Goal: Task Accomplishment & Management: Manage account settings

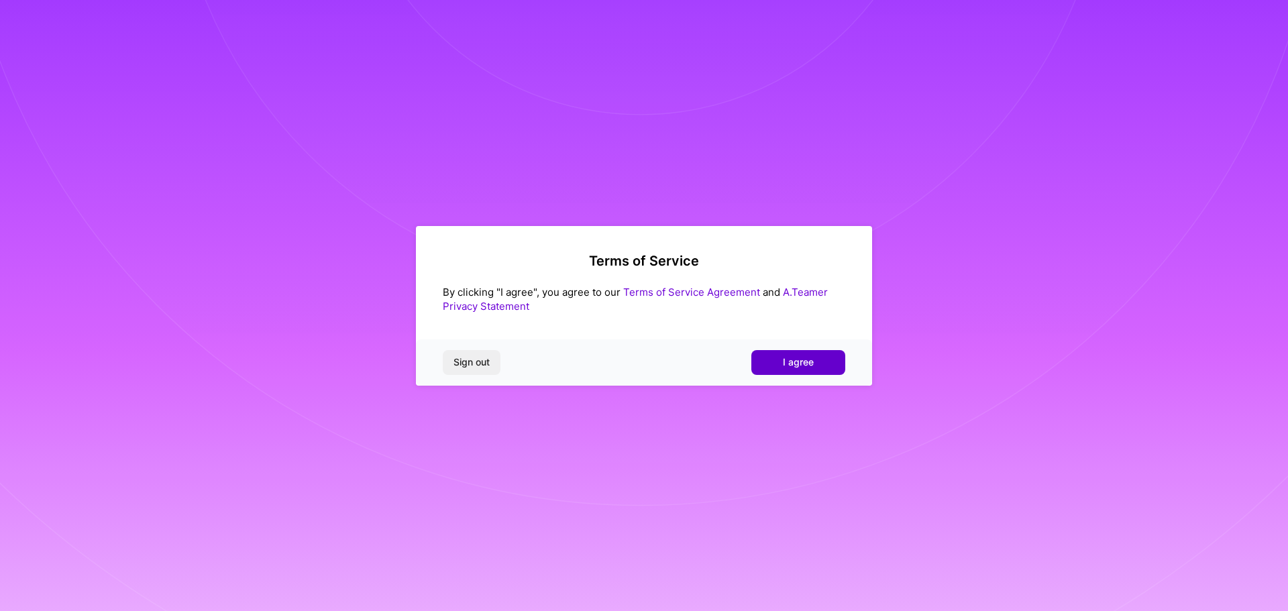
click at [805, 367] on span "I agree" at bounding box center [798, 361] width 31 height 13
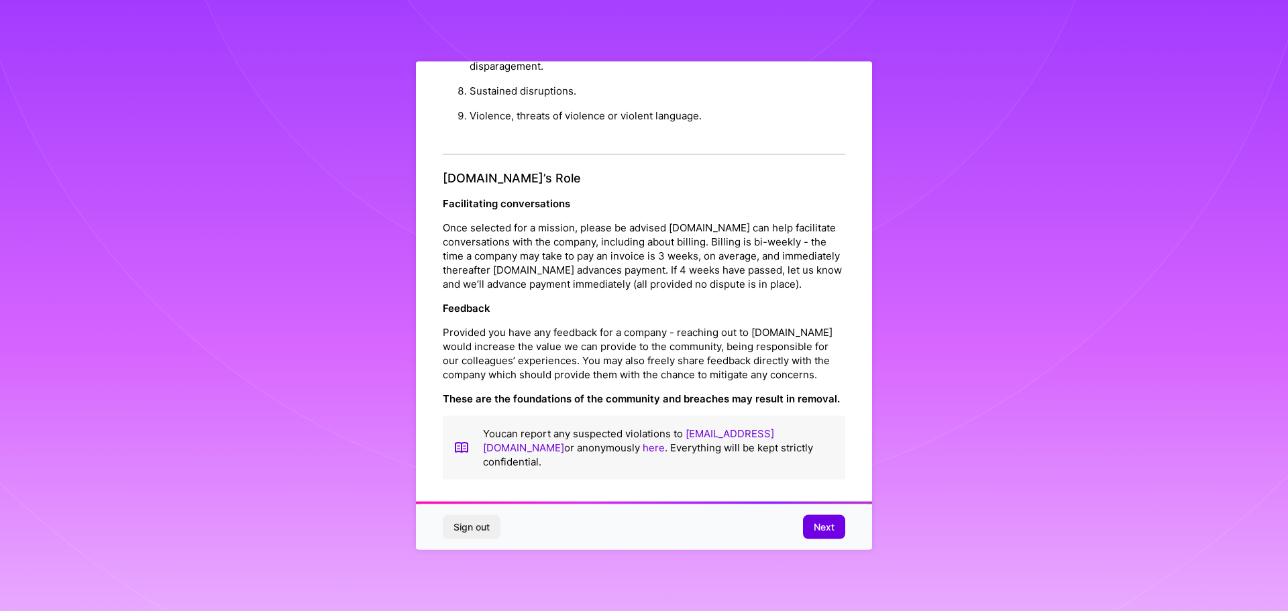
scroll to position [1453, 0]
click at [820, 526] on span "Next" at bounding box center [824, 526] width 21 height 13
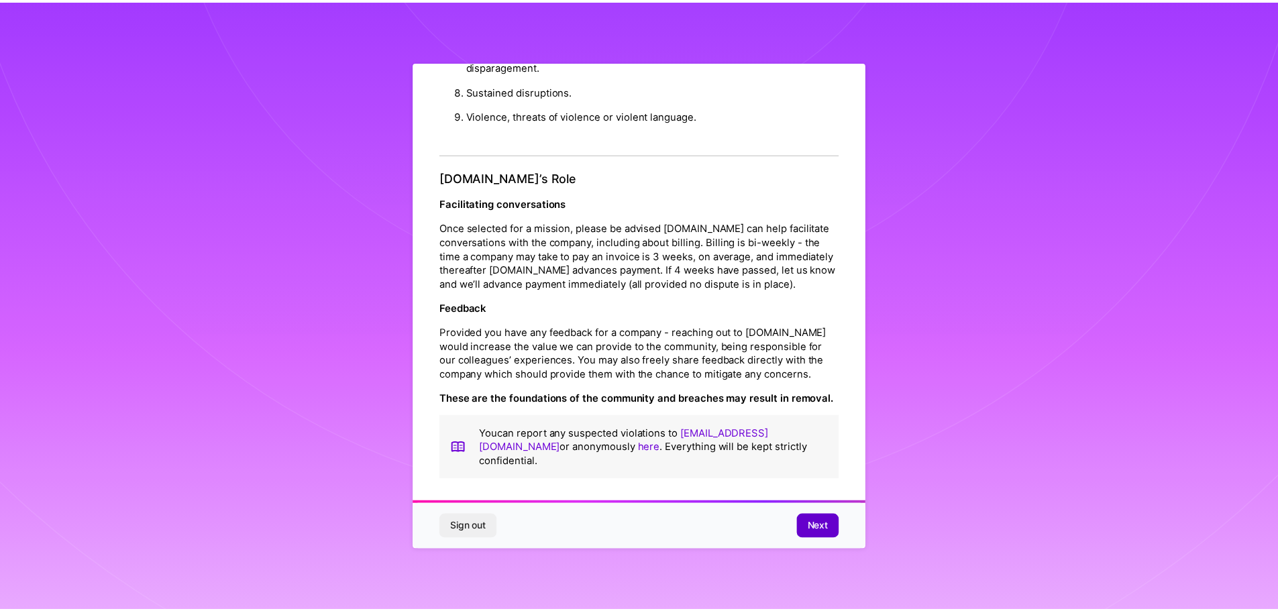
scroll to position [0, 0]
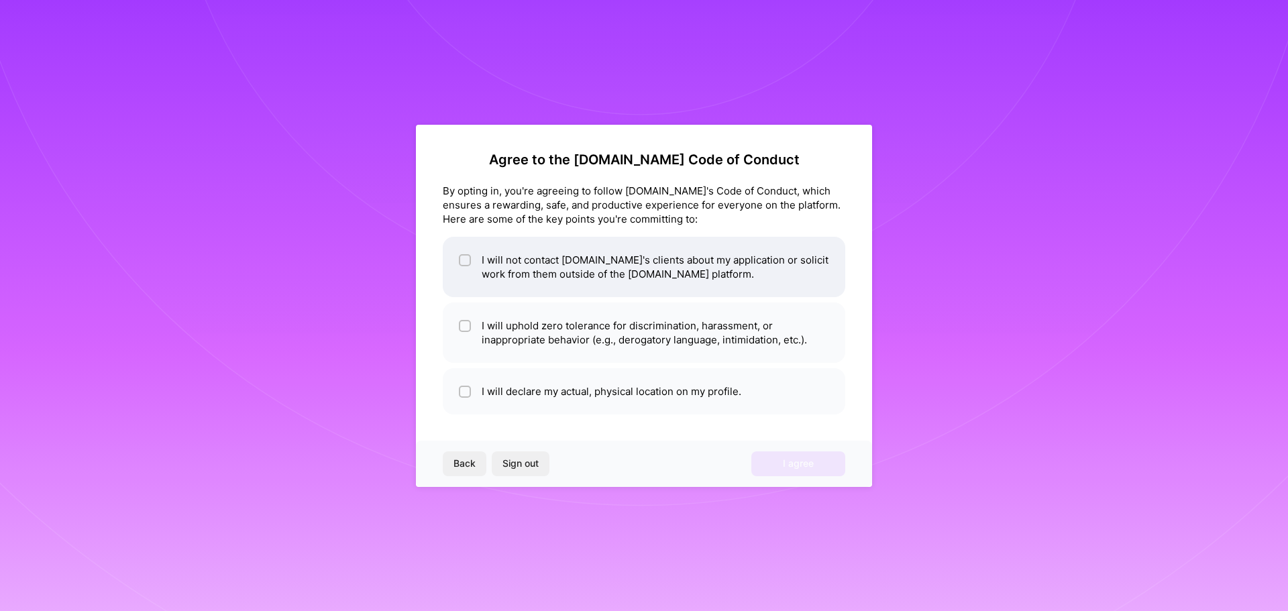
click at [500, 262] on li "I will not contact [DOMAIN_NAME]'s clients about my application or solicit work…" at bounding box center [644, 267] width 402 height 60
checkbox input "true"
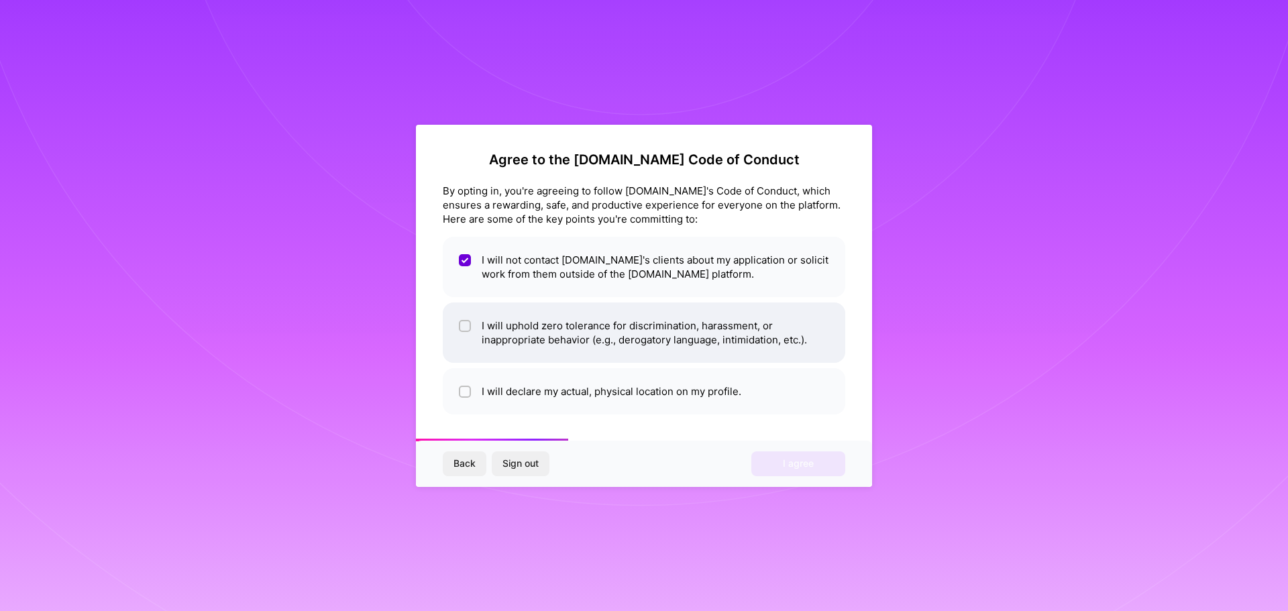
click at [633, 327] on li "I will uphold zero tolerance for discrimination, harassment, or inappropriate b…" at bounding box center [644, 332] width 402 height 60
checkbox input "true"
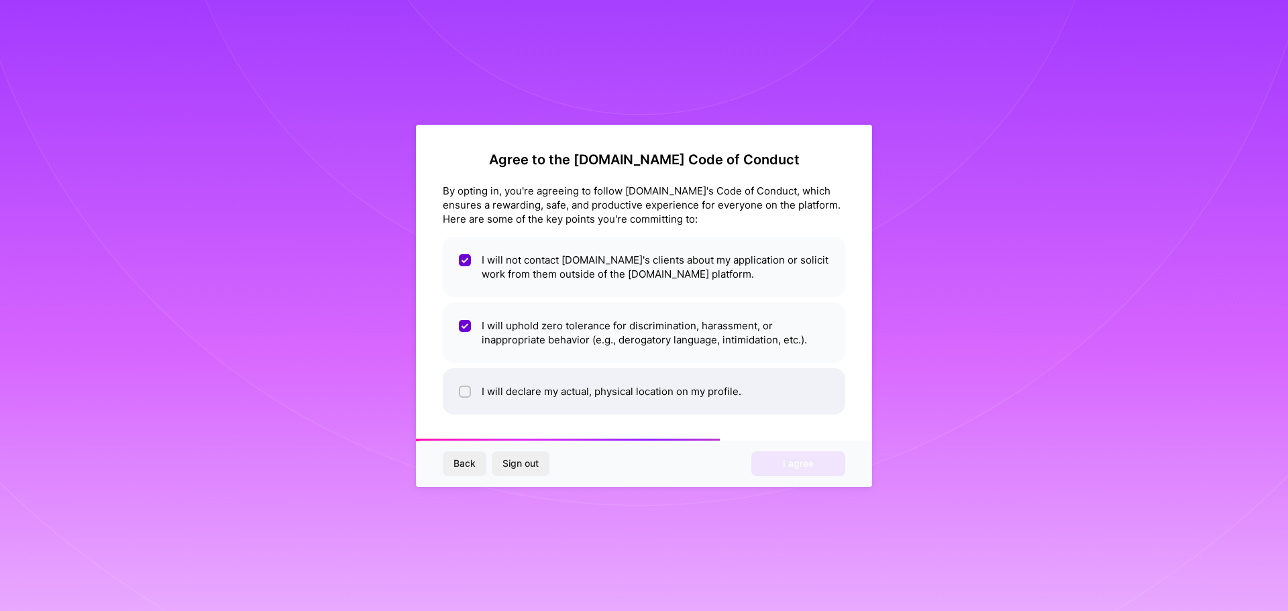
click at [594, 385] on li "I will declare my actual, physical location on my profile." at bounding box center [644, 391] width 402 height 46
checkbox input "true"
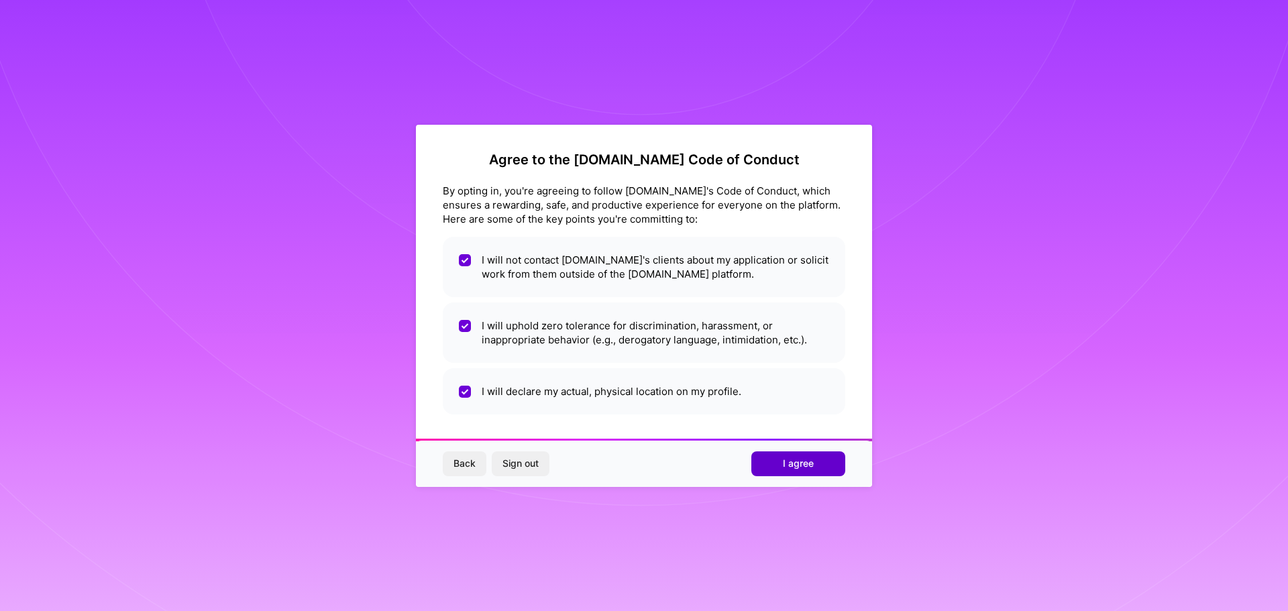
click at [796, 463] on span "I agree" at bounding box center [798, 463] width 31 height 13
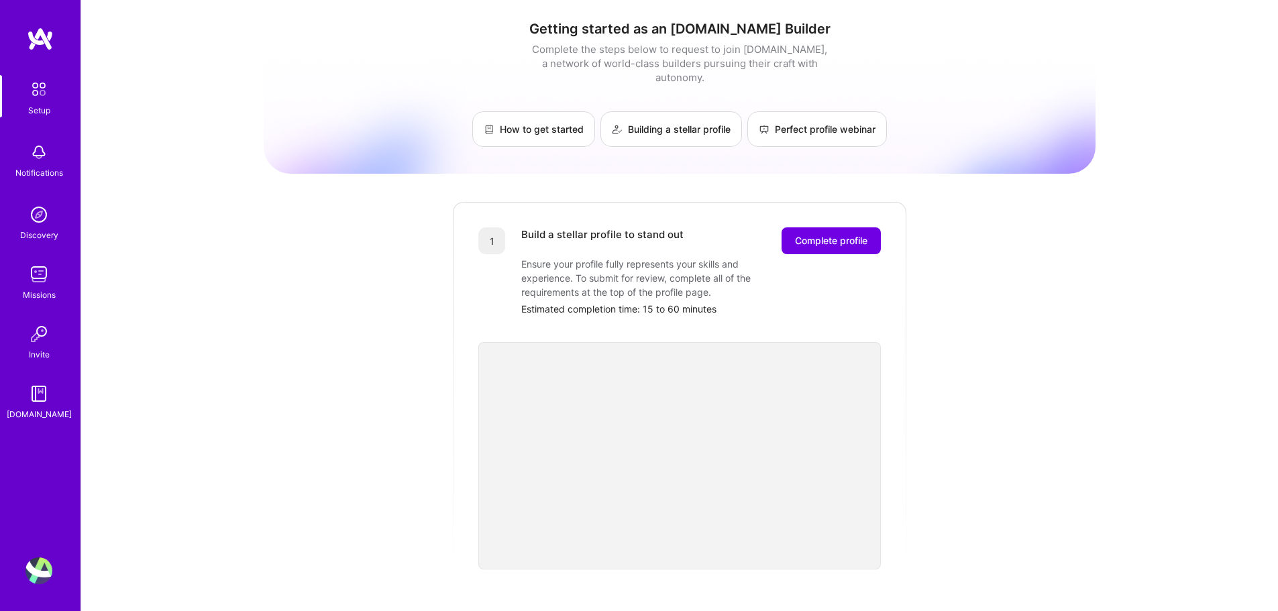
click at [40, 575] on img at bounding box center [38, 570] width 27 height 27
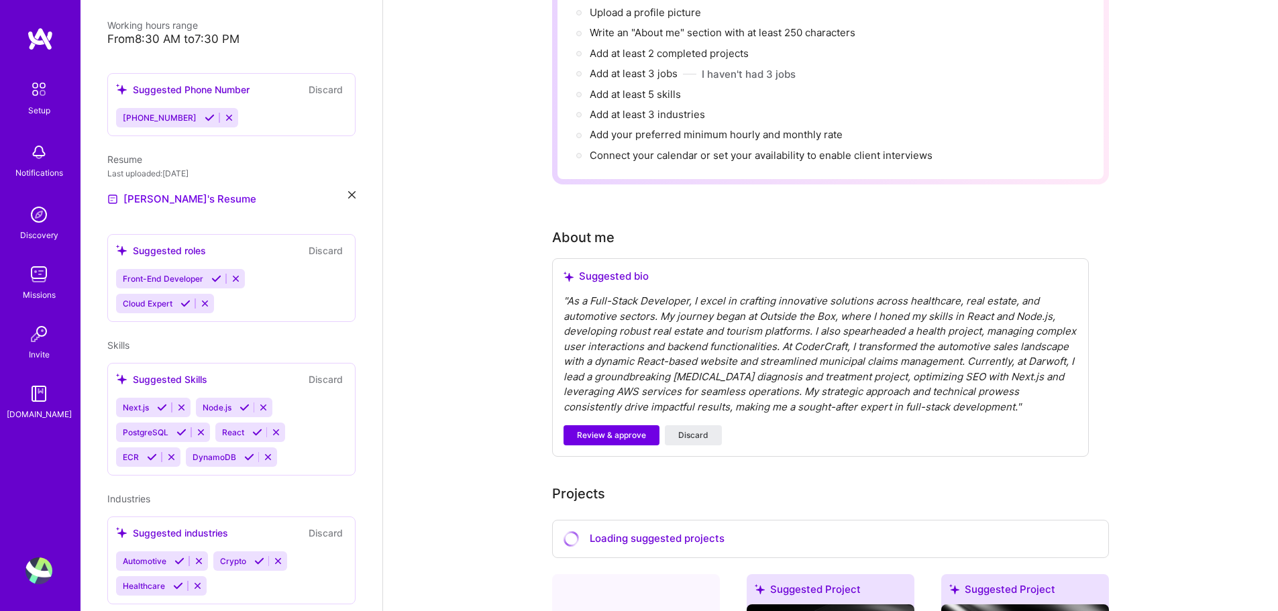
scroll to position [201, 0]
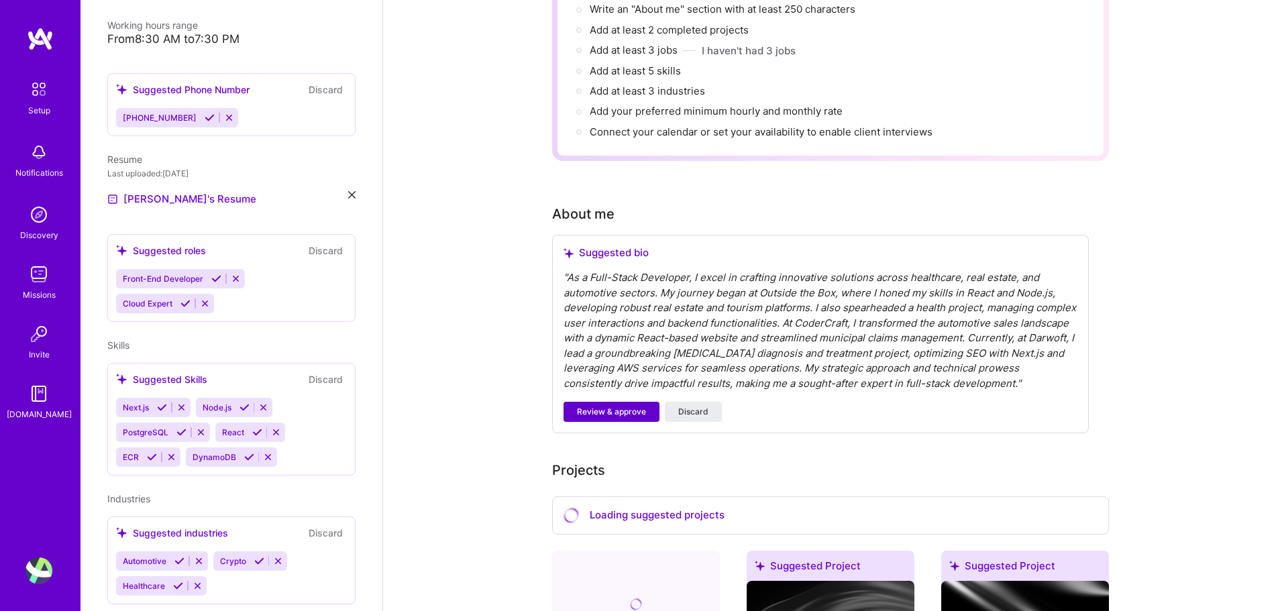
click at [628, 406] on span "Review & approve" at bounding box center [611, 412] width 69 height 12
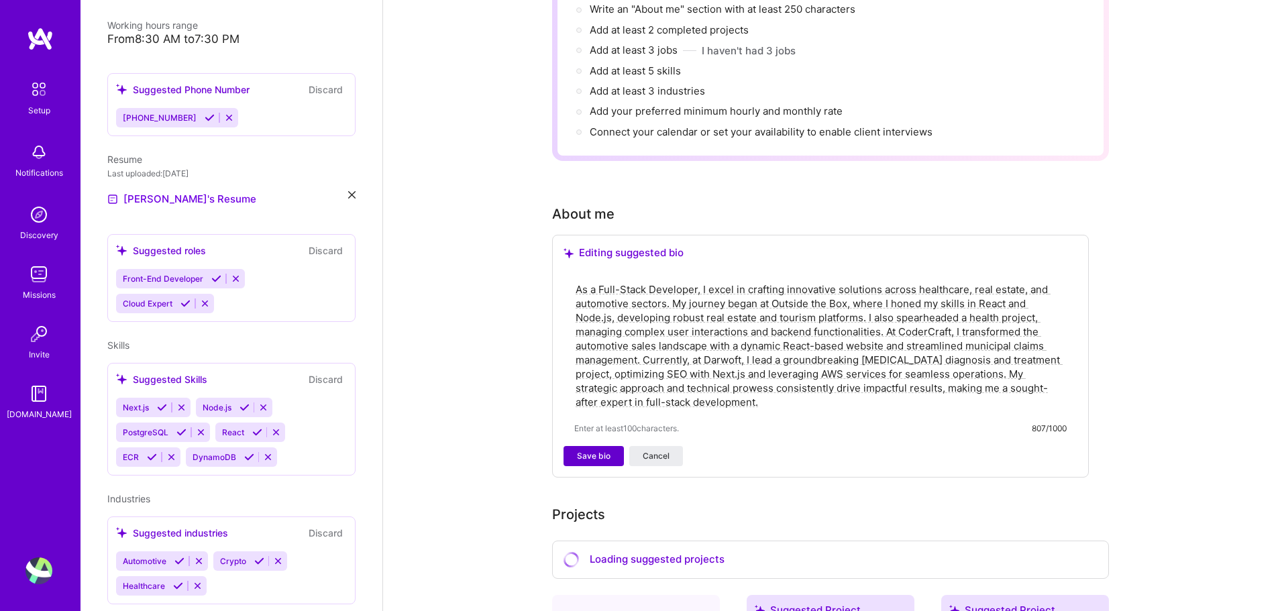
click at [588, 450] on span "Save bio" at bounding box center [594, 456] width 34 height 12
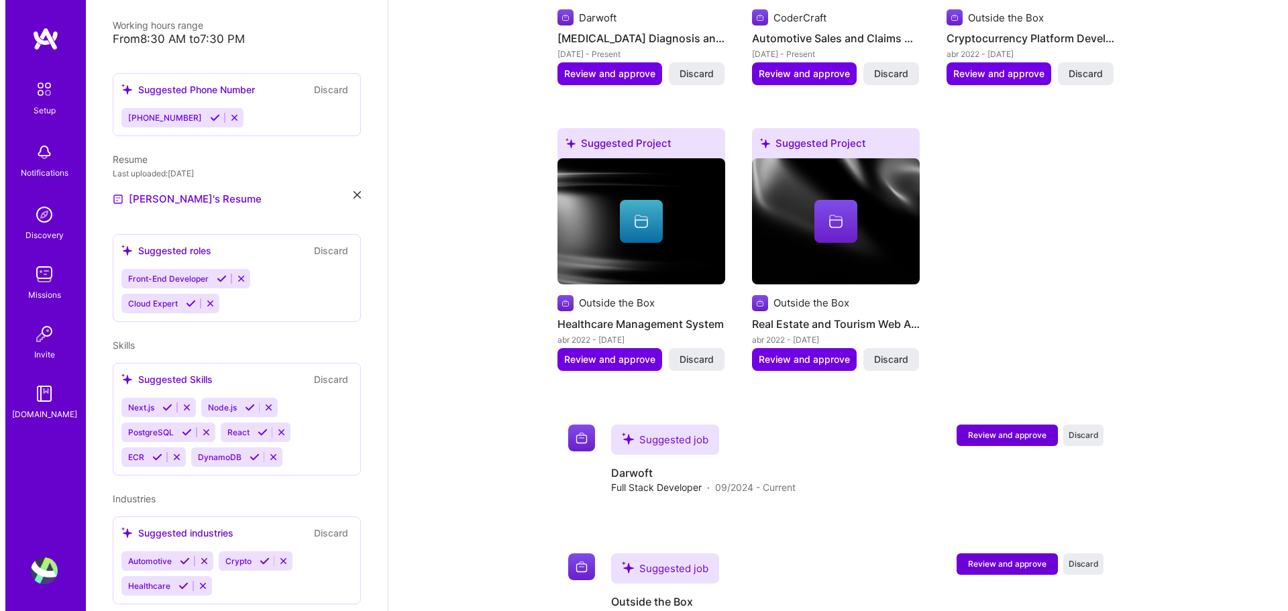
scroll to position [798, 0]
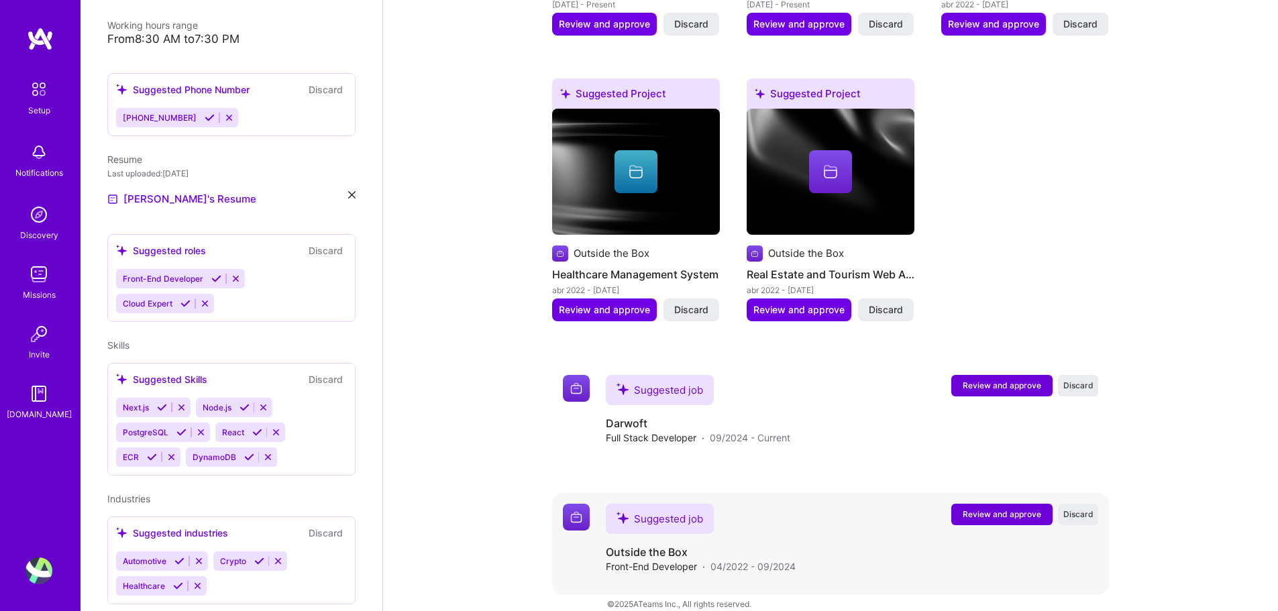
click at [1002, 508] on span "Review and approve" at bounding box center [1001, 513] width 78 height 11
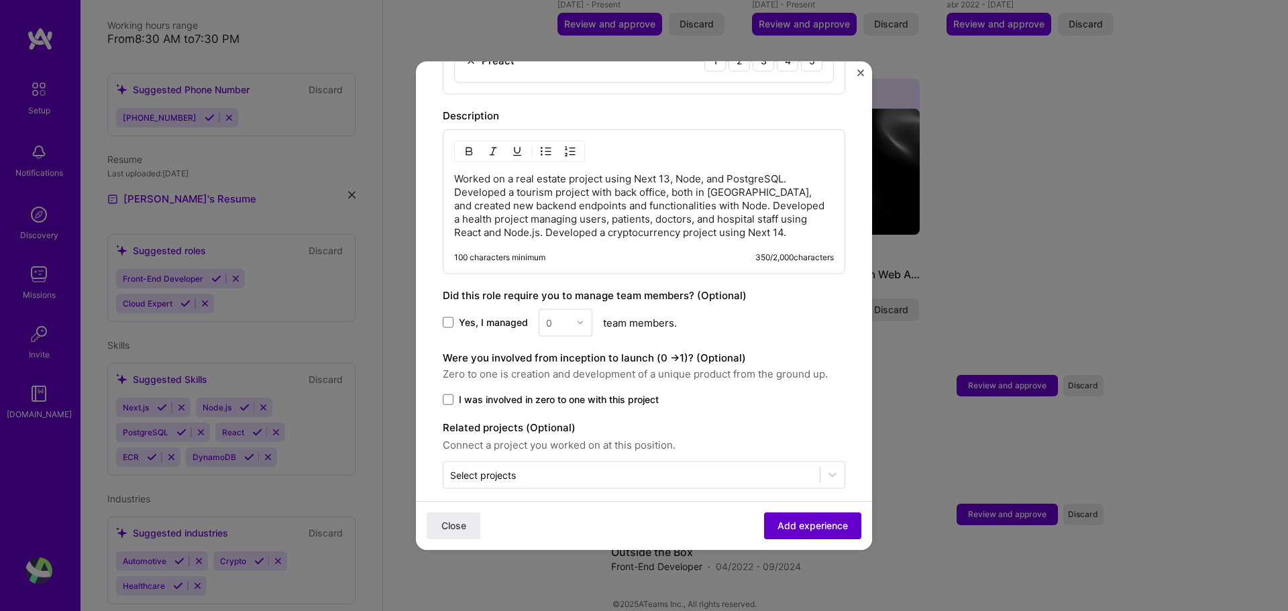
click at [790, 525] on span "Add experience" at bounding box center [812, 525] width 70 height 13
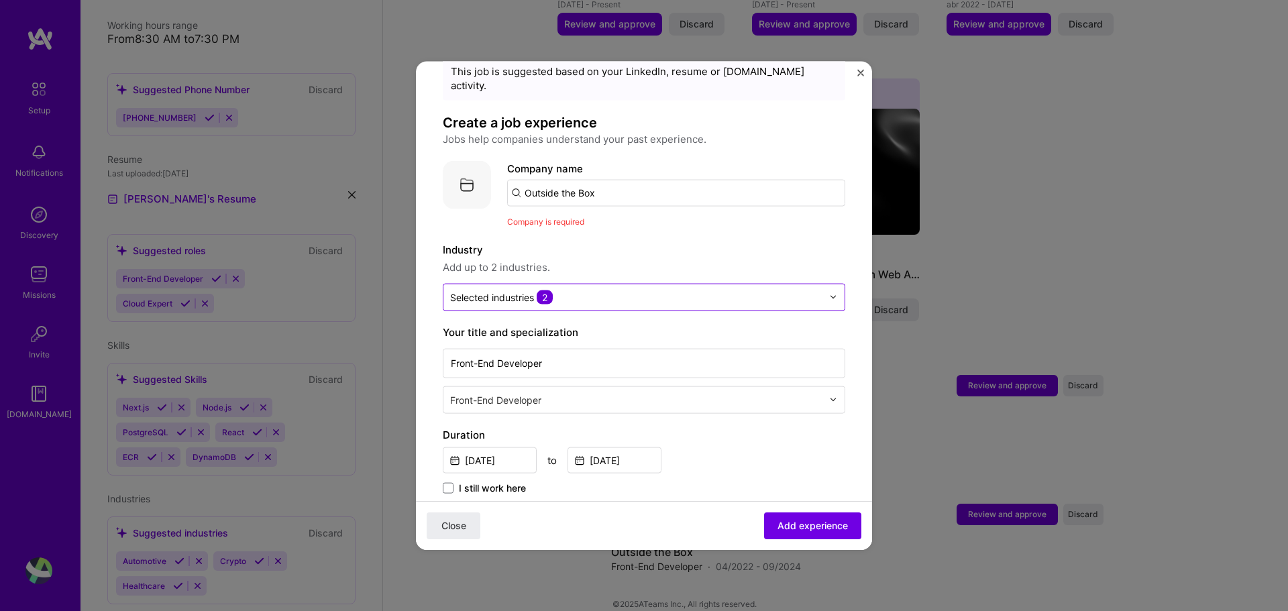
scroll to position [0, 0]
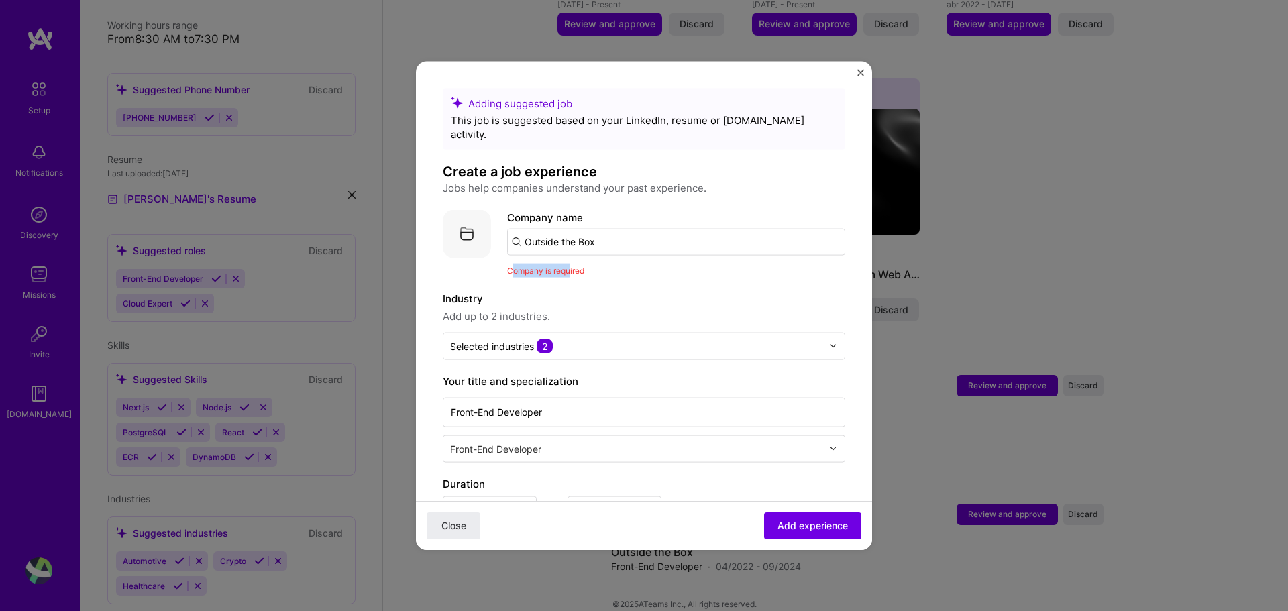
drag, startPoint x: 512, startPoint y: 255, endPoint x: 574, endPoint y: 256, distance: 62.4
click at [572, 265] on span "Company is required" at bounding box center [545, 270] width 77 height 10
click at [598, 234] on input "Outside the Box" at bounding box center [676, 241] width 338 height 27
click at [609, 231] on input "Outside the Box" at bounding box center [676, 241] width 338 height 27
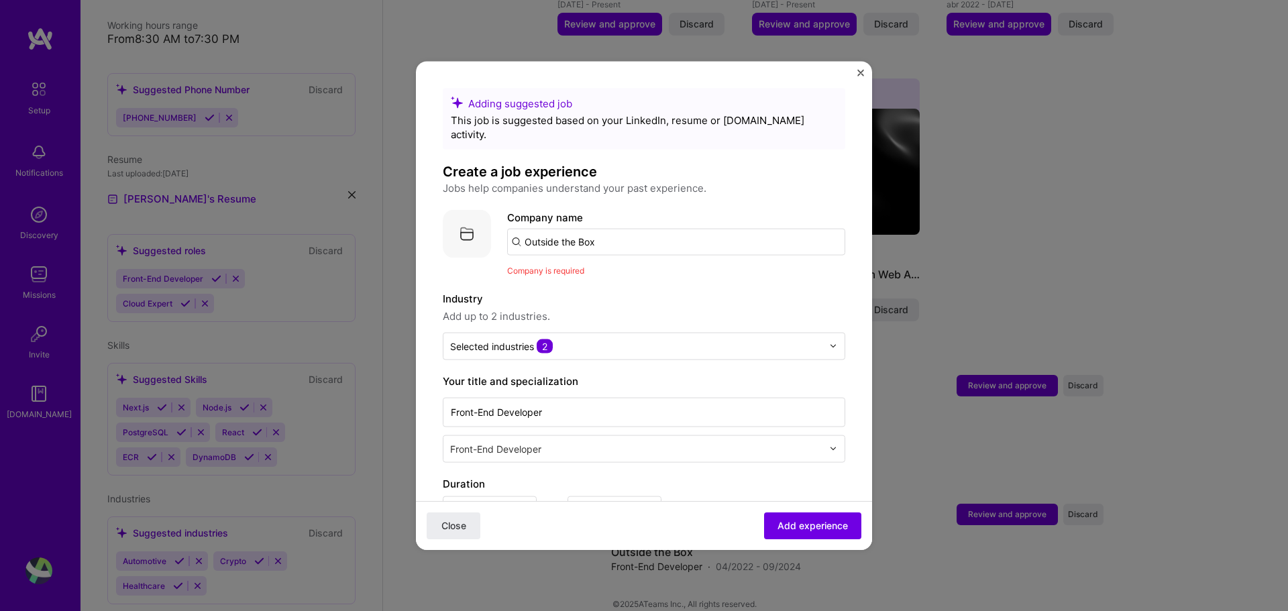
click at [609, 231] on input "Outside the Box" at bounding box center [676, 241] width 338 height 27
type input "R"
type input "Outside the Box"
click at [621, 267] on div "Outside the Box" at bounding box center [626, 278] width 89 height 23
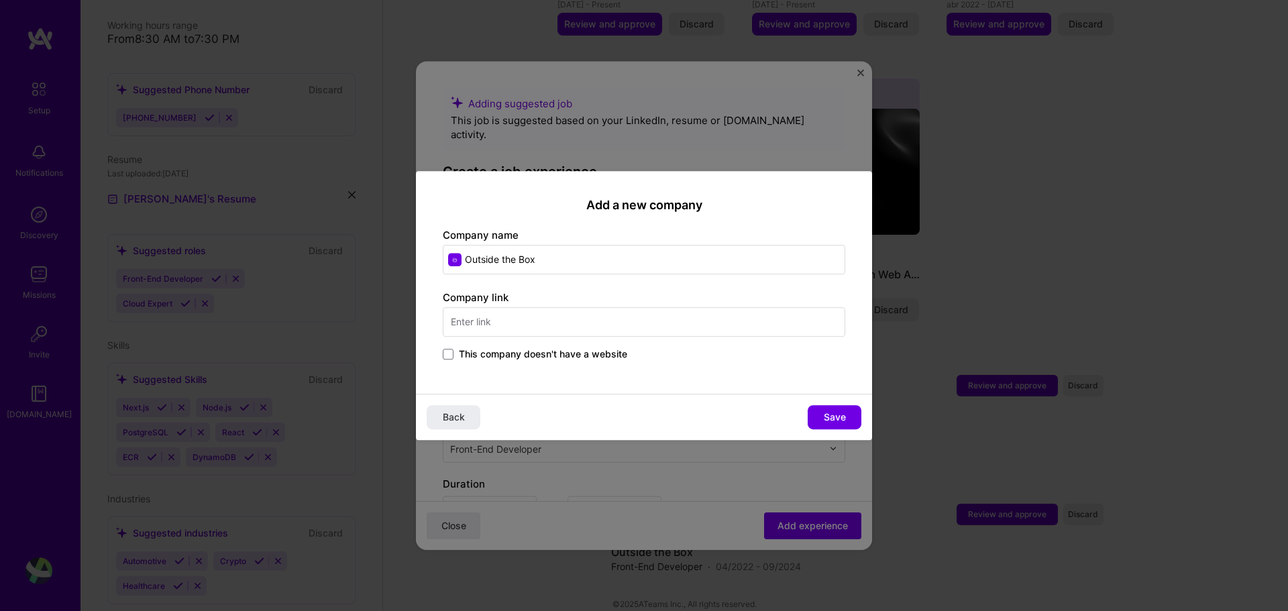
click at [544, 351] on span "This company doesn't have a website" at bounding box center [543, 353] width 168 height 13
click at [0, 0] on input "This company doesn't have a website" at bounding box center [0, 0] width 0 height 0
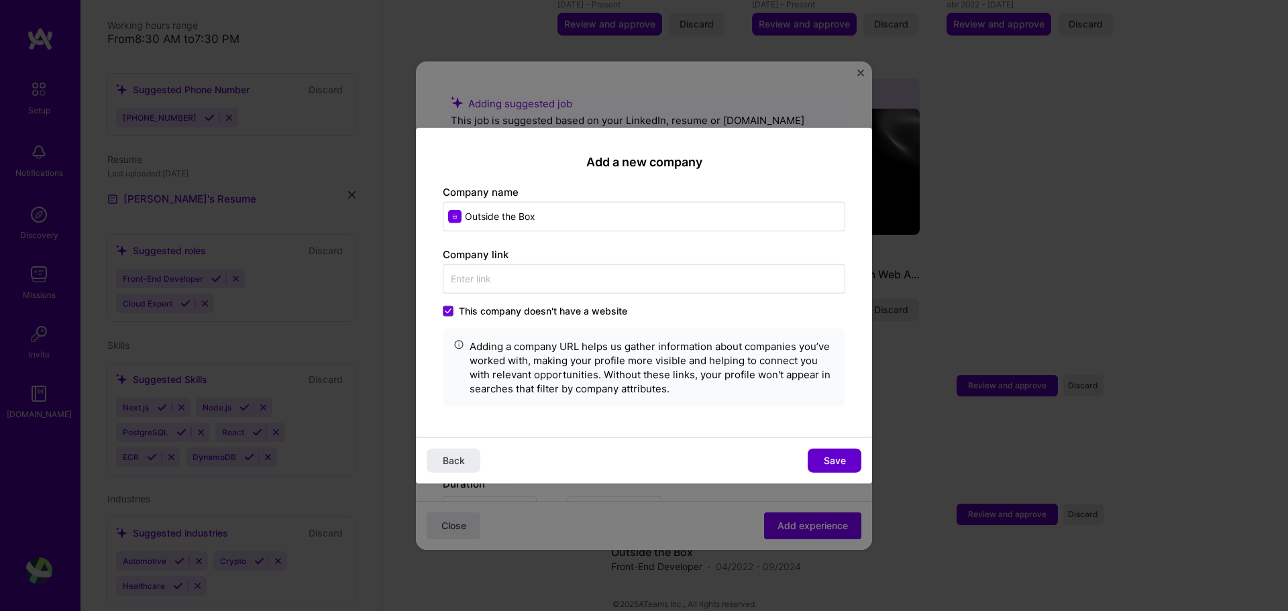
click at [844, 459] on span "Save" at bounding box center [835, 460] width 22 height 13
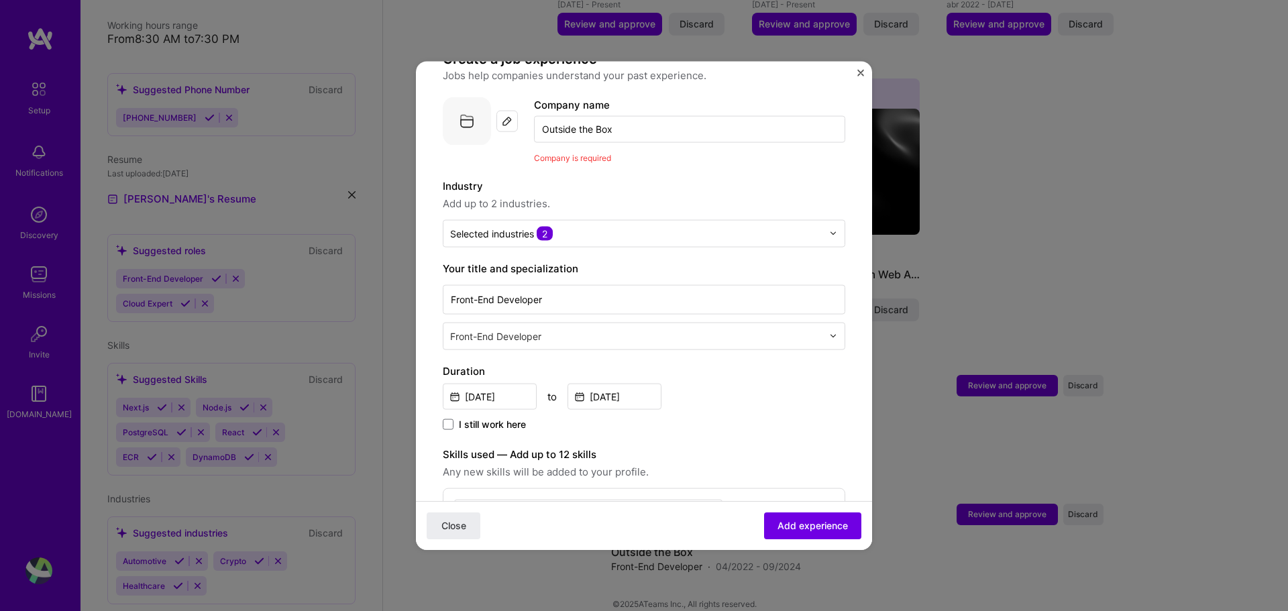
scroll to position [134, 0]
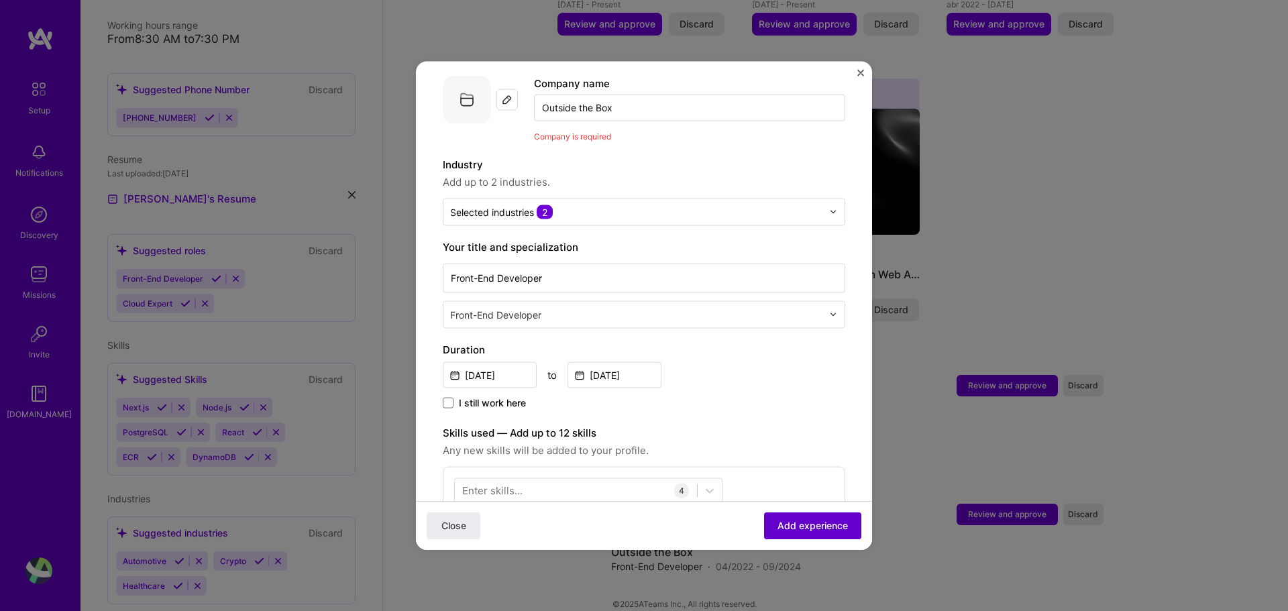
click at [795, 523] on span "Add experience" at bounding box center [812, 525] width 70 height 13
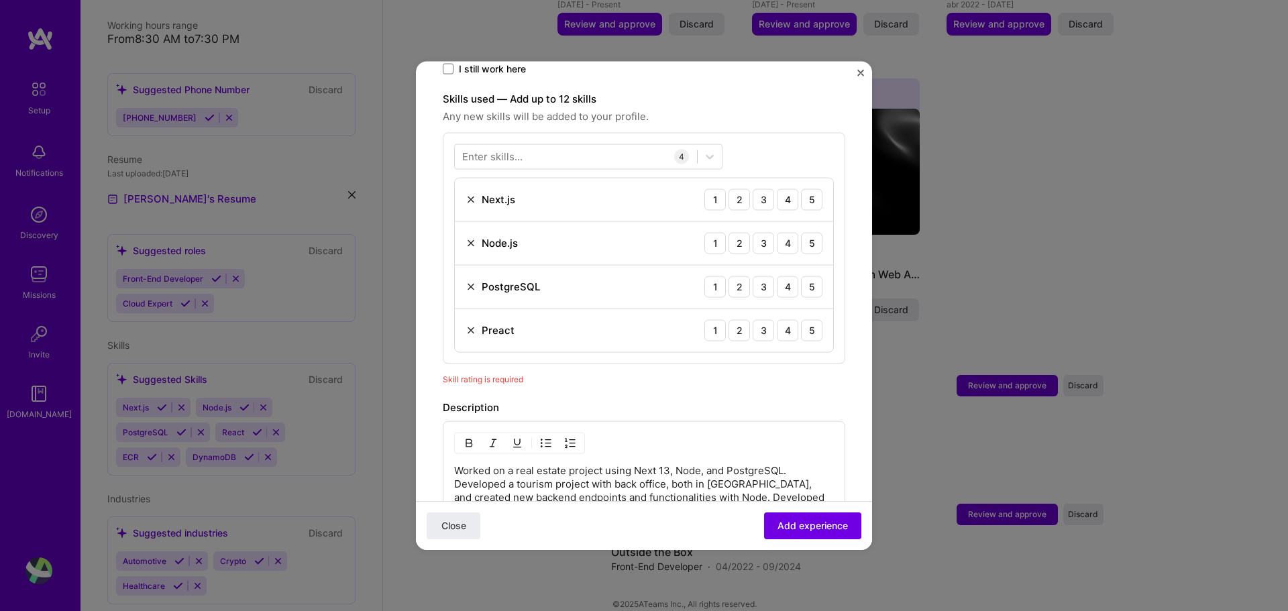
scroll to position [464, 0]
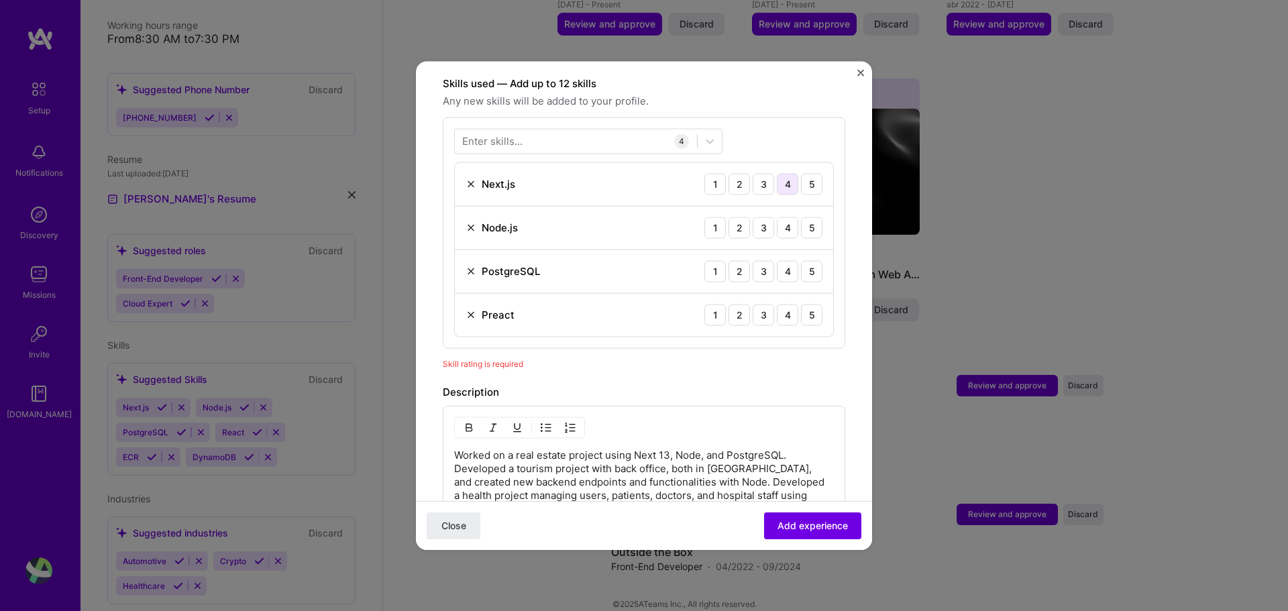
click at [777, 174] on div "4" at bounding box center [787, 183] width 21 height 21
click at [801, 219] on div "5" at bounding box center [811, 227] width 21 height 21
click at [801, 262] on div "5" at bounding box center [811, 270] width 21 height 21
click at [803, 304] on div "5" at bounding box center [811, 314] width 21 height 21
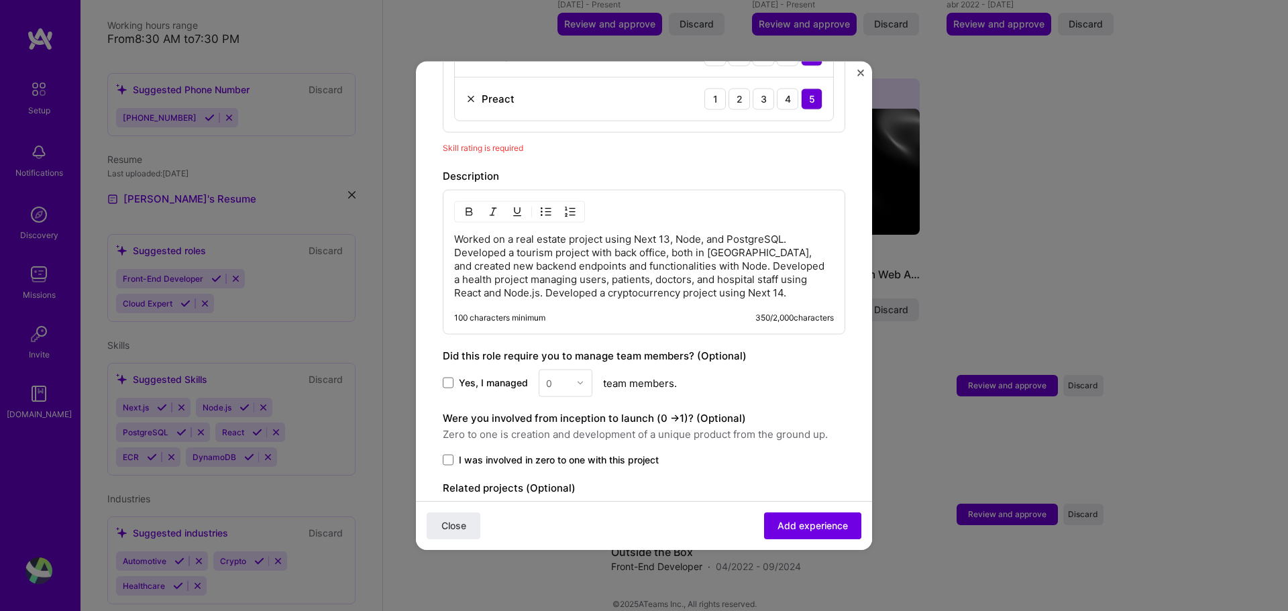
scroll to position [740, 0]
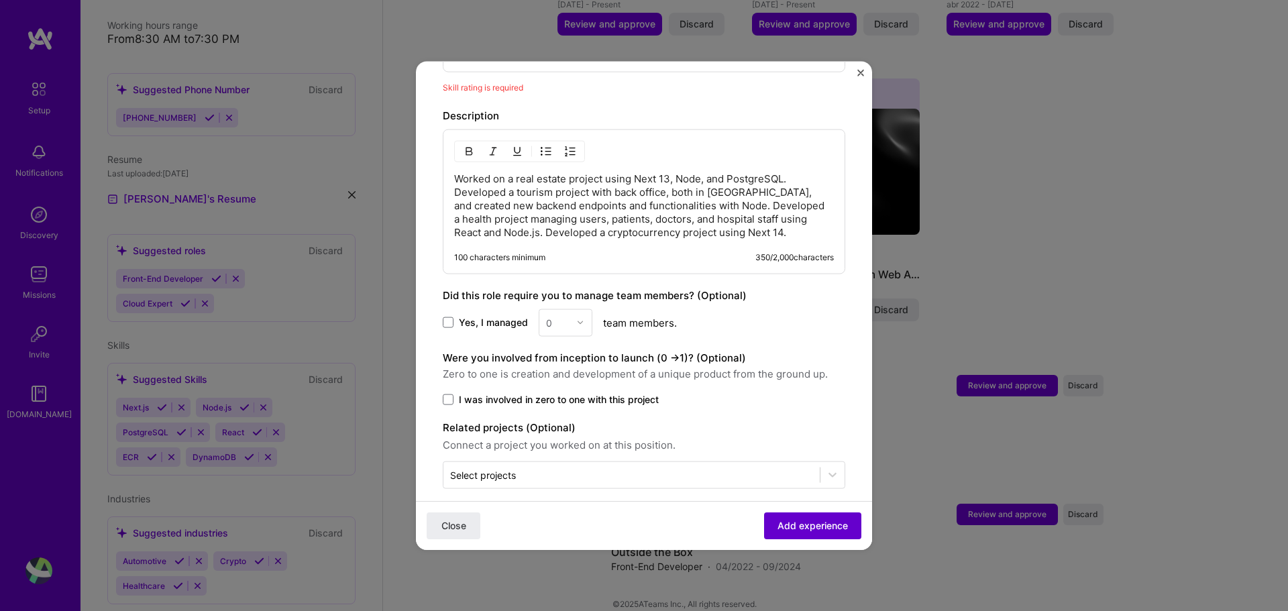
click at [787, 526] on span "Add experience" at bounding box center [812, 525] width 70 height 13
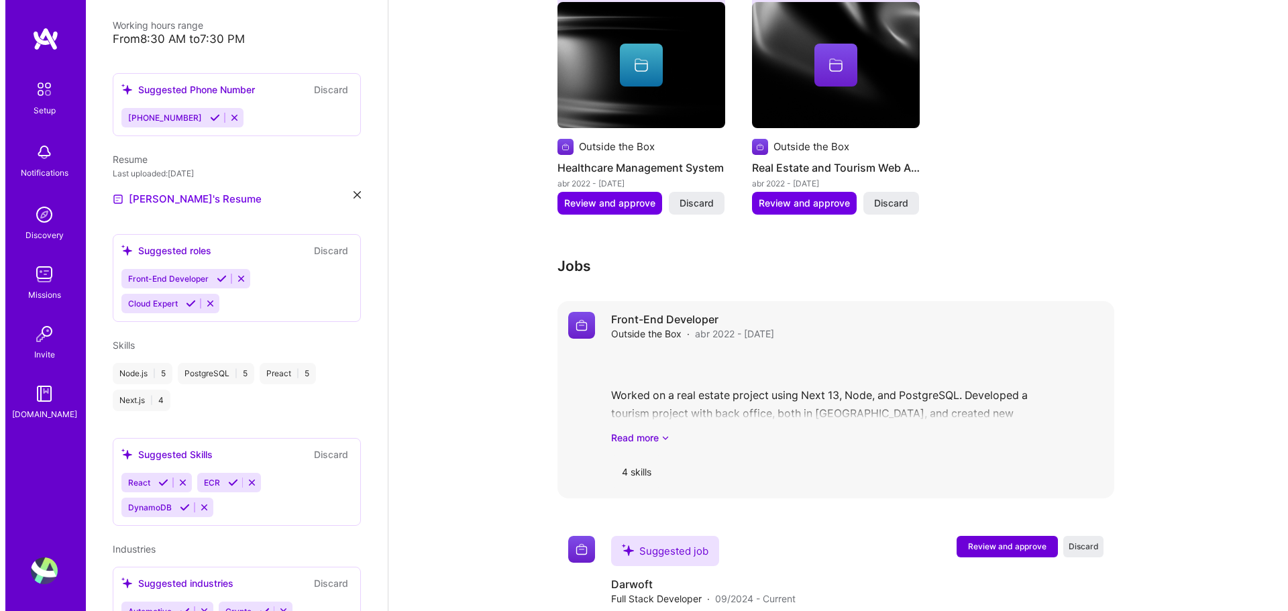
scroll to position [937, 0]
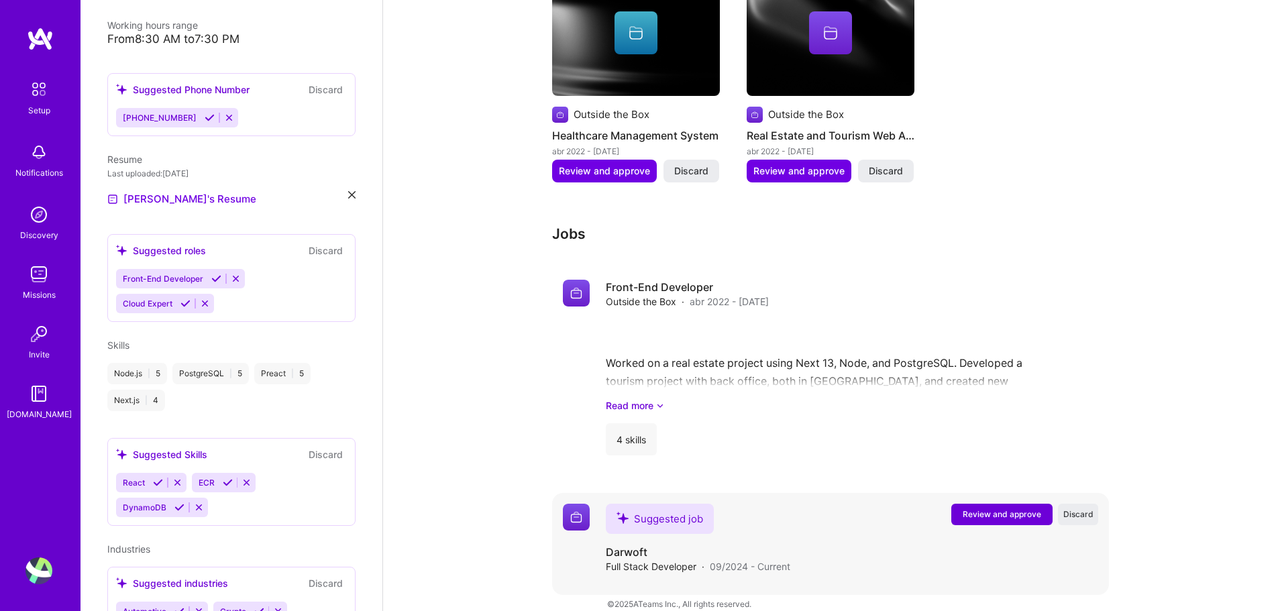
click at [999, 508] on span "Review and approve" at bounding box center [1001, 513] width 78 height 11
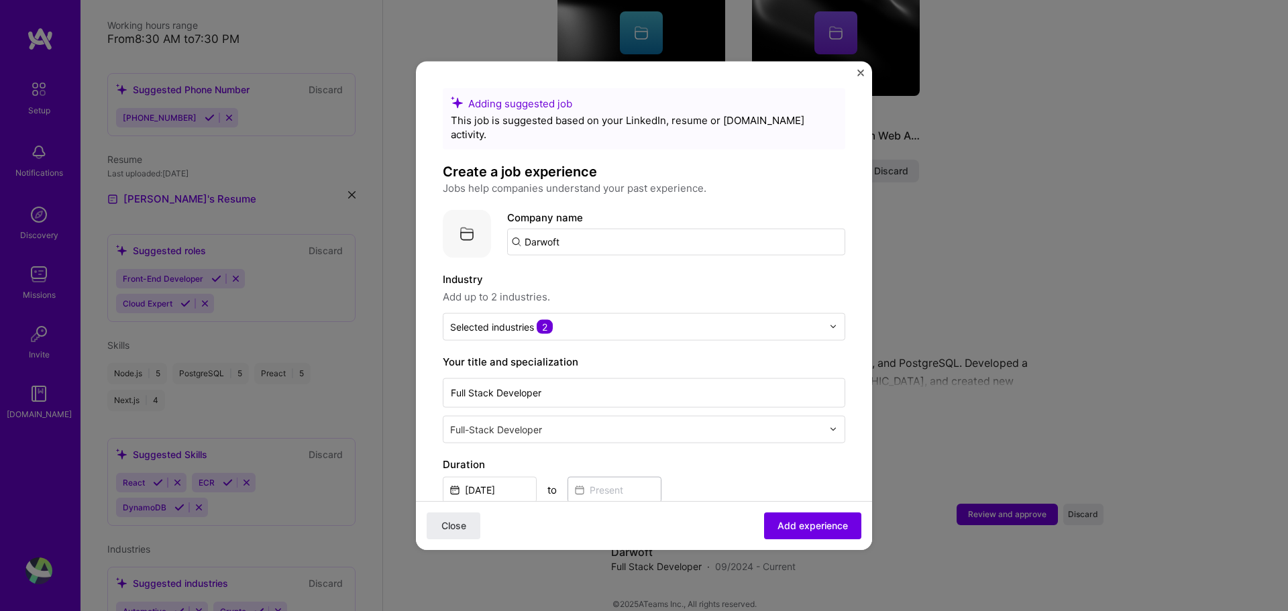
click at [588, 228] on input "Darwoft" at bounding box center [676, 241] width 338 height 27
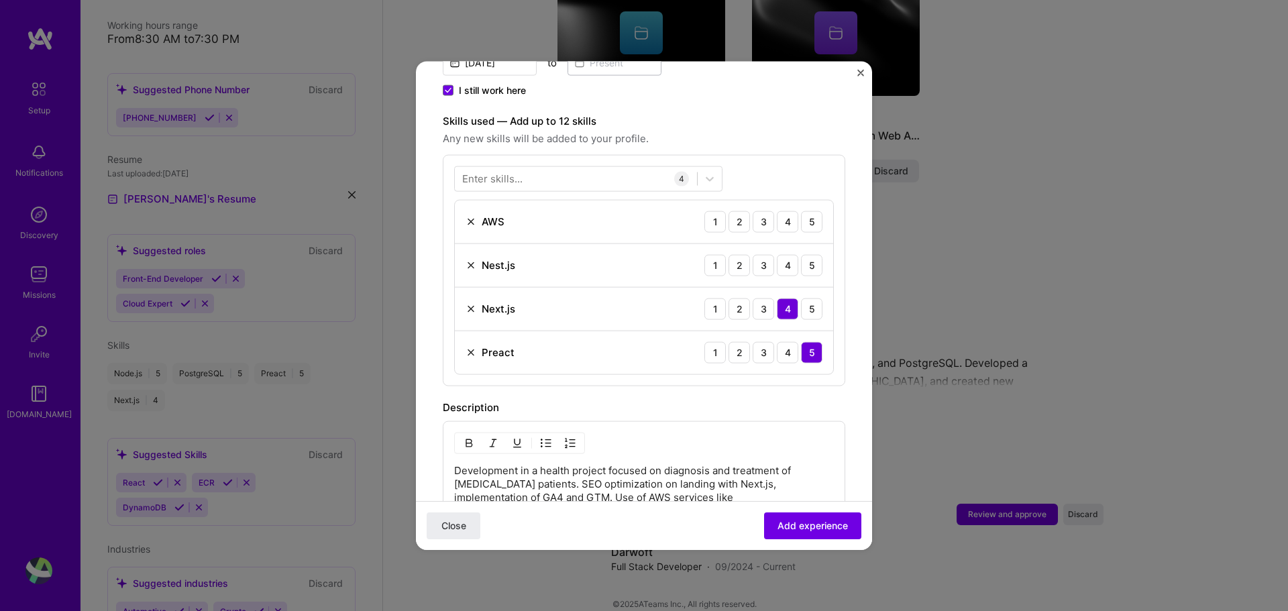
scroll to position [268, 0]
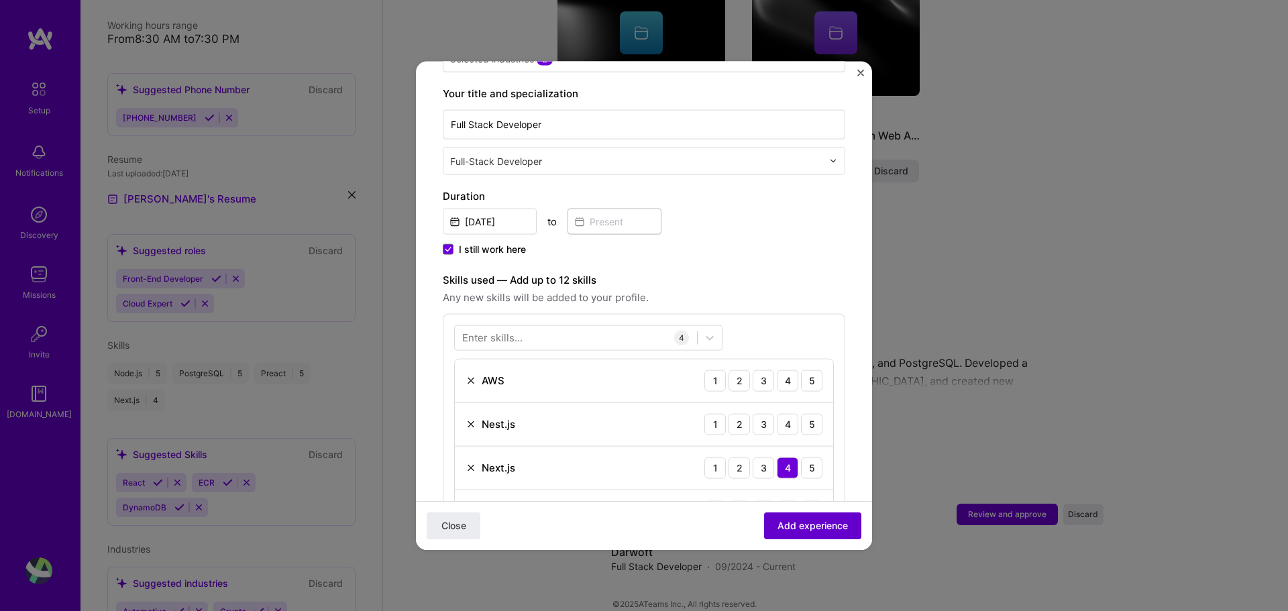
click at [807, 528] on span "Add experience" at bounding box center [812, 525] width 70 height 13
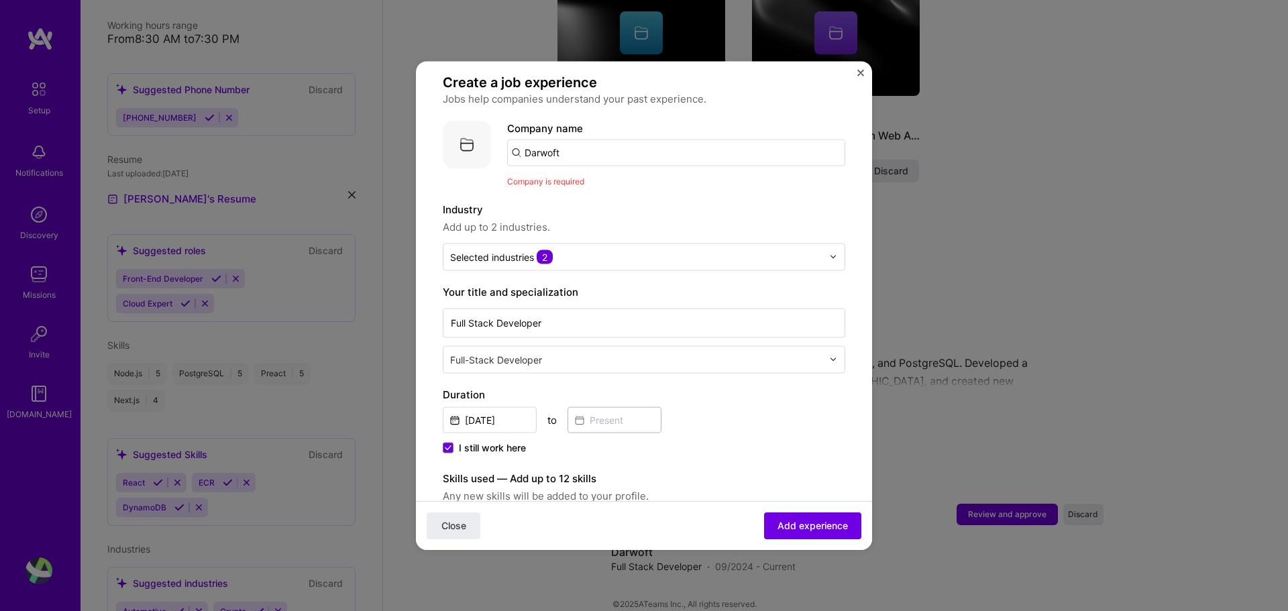
scroll to position [0, 0]
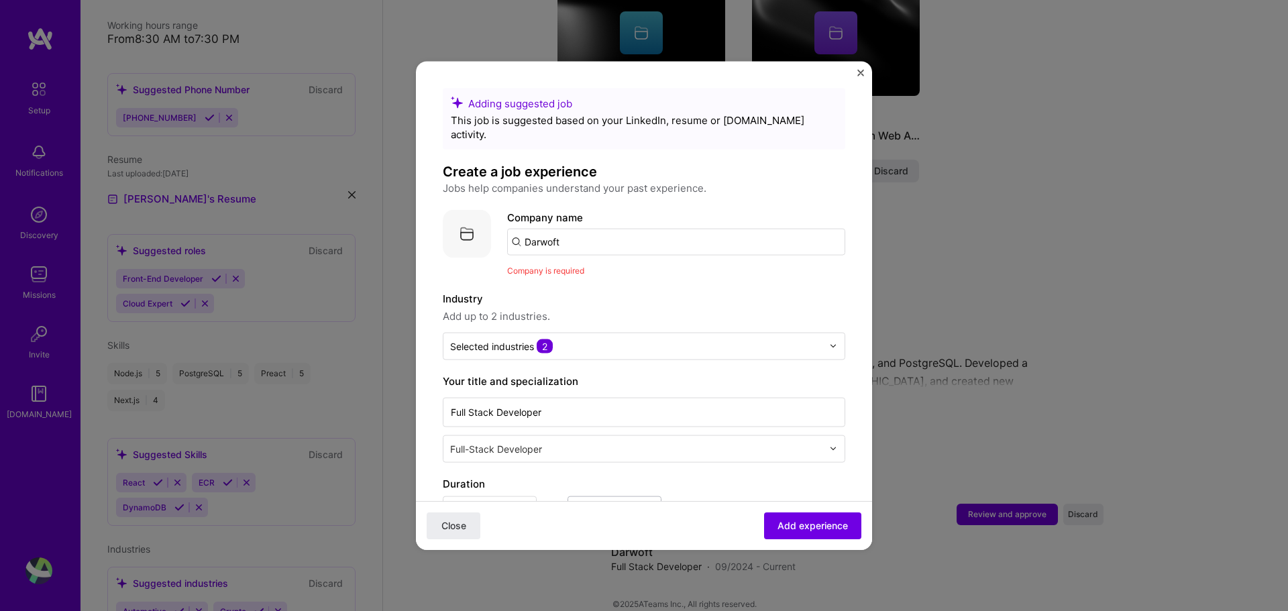
click at [594, 228] on input "Darwoft" at bounding box center [676, 241] width 338 height 27
type input "D"
type input "Darwoft"
click at [599, 270] on div "Darwoft" at bounding box center [607, 278] width 50 height 23
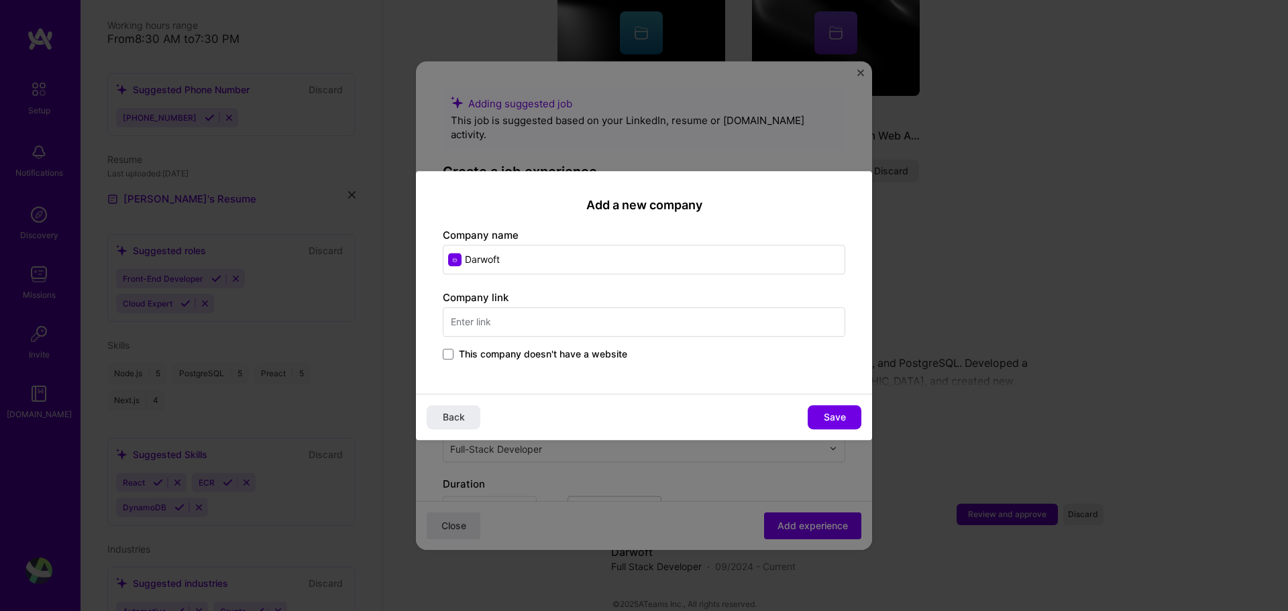
click at [502, 361] on span "This company doesn't have a website" at bounding box center [543, 353] width 168 height 13
click at [0, 0] on input "This company doesn't have a website" at bounding box center [0, 0] width 0 height 0
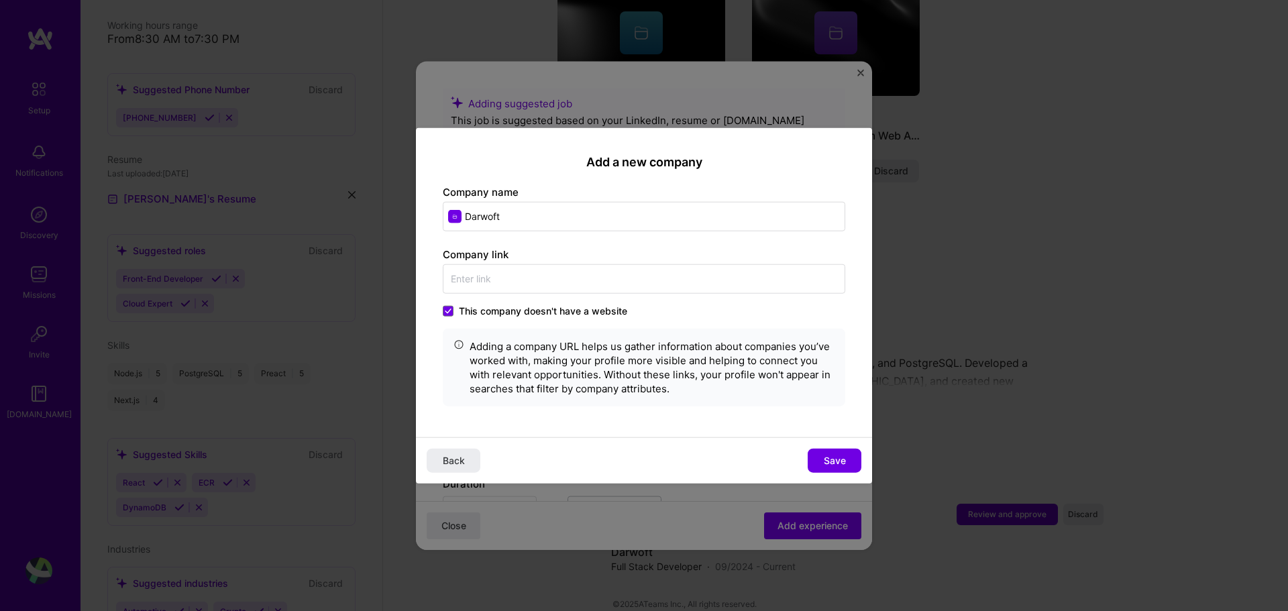
click at [579, 314] on span "This company doesn't have a website" at bounding box center [543, 310] width 168 height 13
click at [0, 0] on input "This company doesn't have a website" at bounding box center [0, 0] width 0 height 0
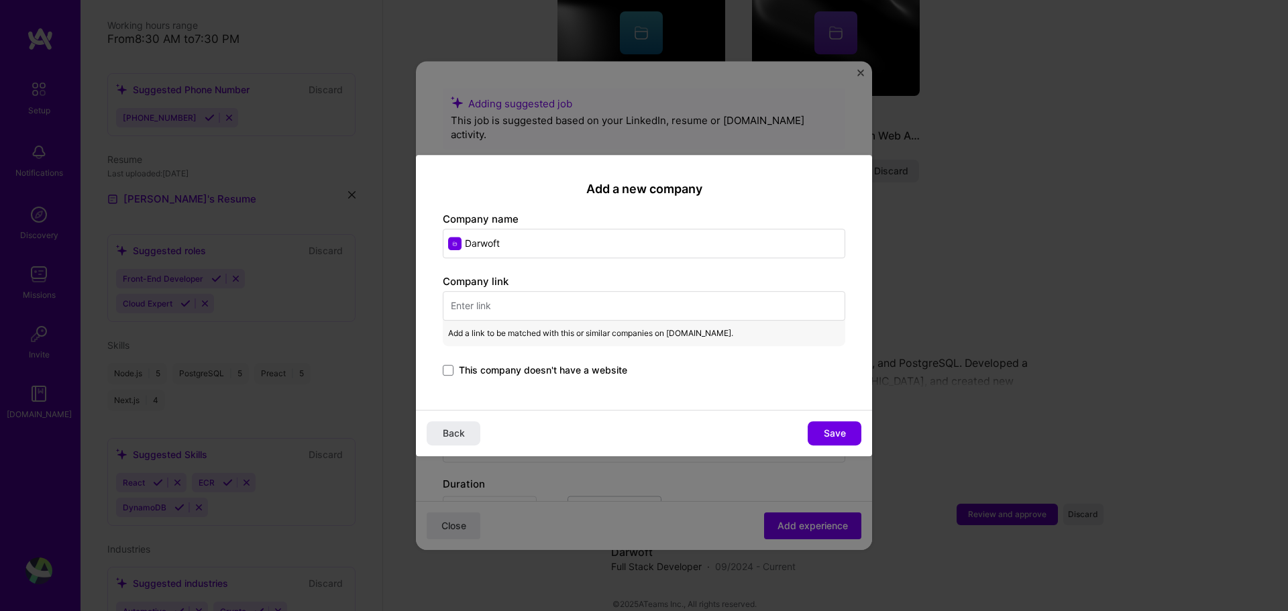
click at [555, 309] on input "text" at bounding box center [644, 306] width 402 height 30
paste input "[URL][DOMAIN_NAME]"
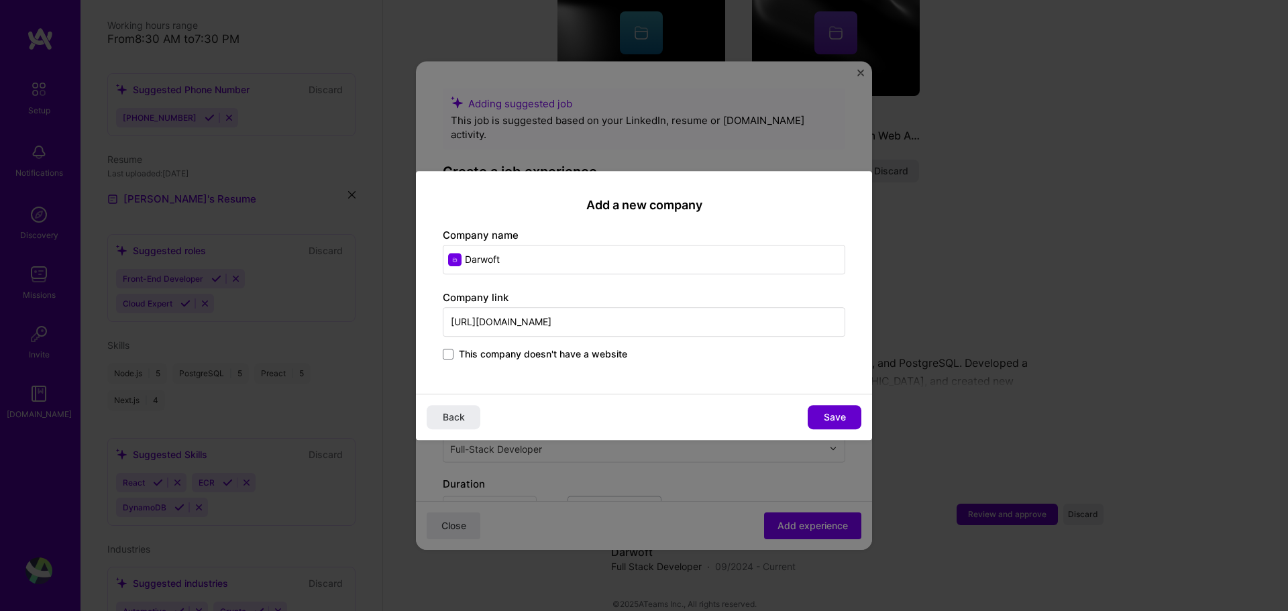
type input "[URL][DOMAIN_NAME]"
click at [844, 414] on span "Save" at bounding box center [835, 416] width 22 height 13
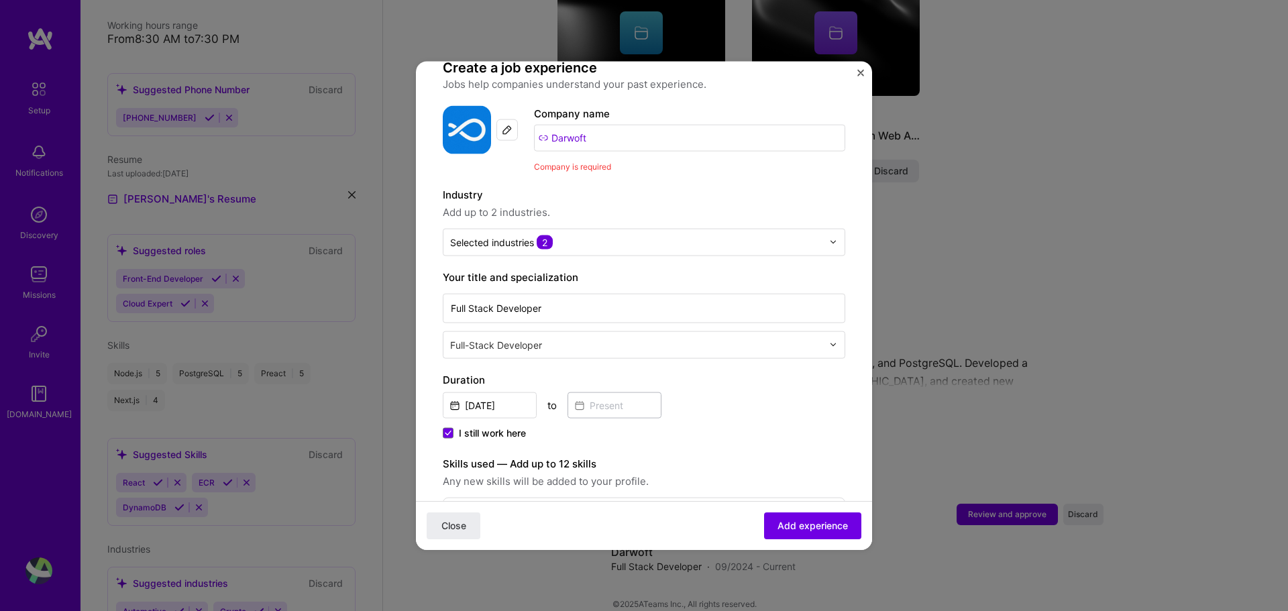
scroll to position [134, 0]
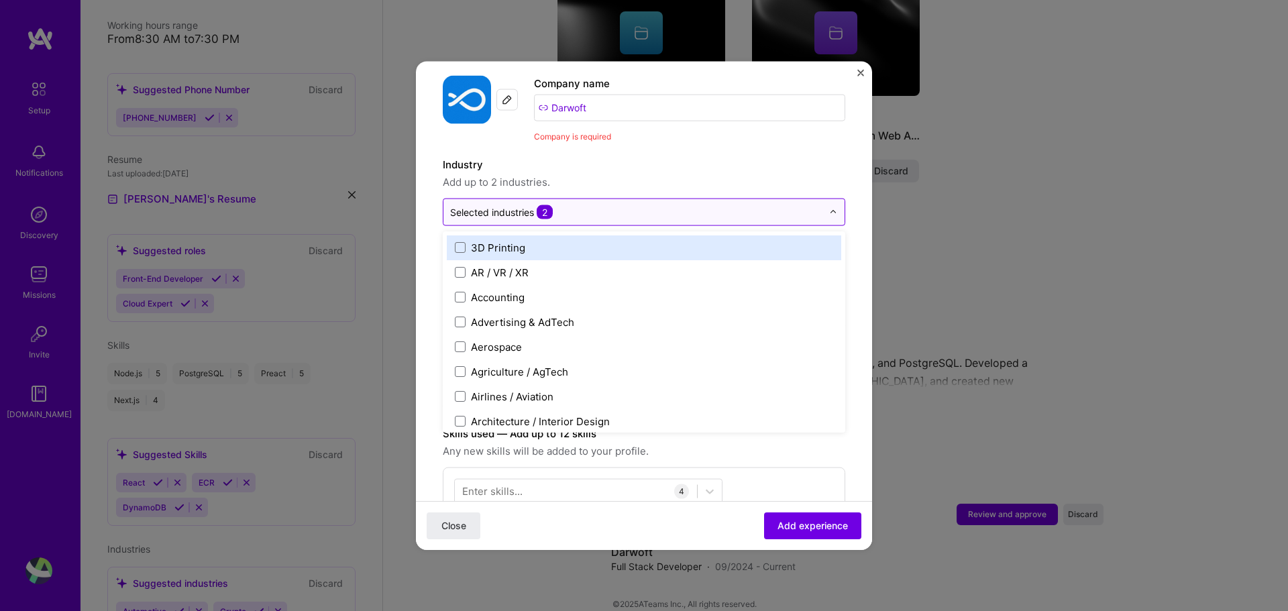
click at [588, 205] on input "text" at bounding box center [636, 212] width 372 height 14
click at [677, 205] on input "text" at bounding box center [636, 212] width 372 height 14
click at [736, 174] on span "Add up to 2 industries." at bounding box center [644, 182] width 402 height 16
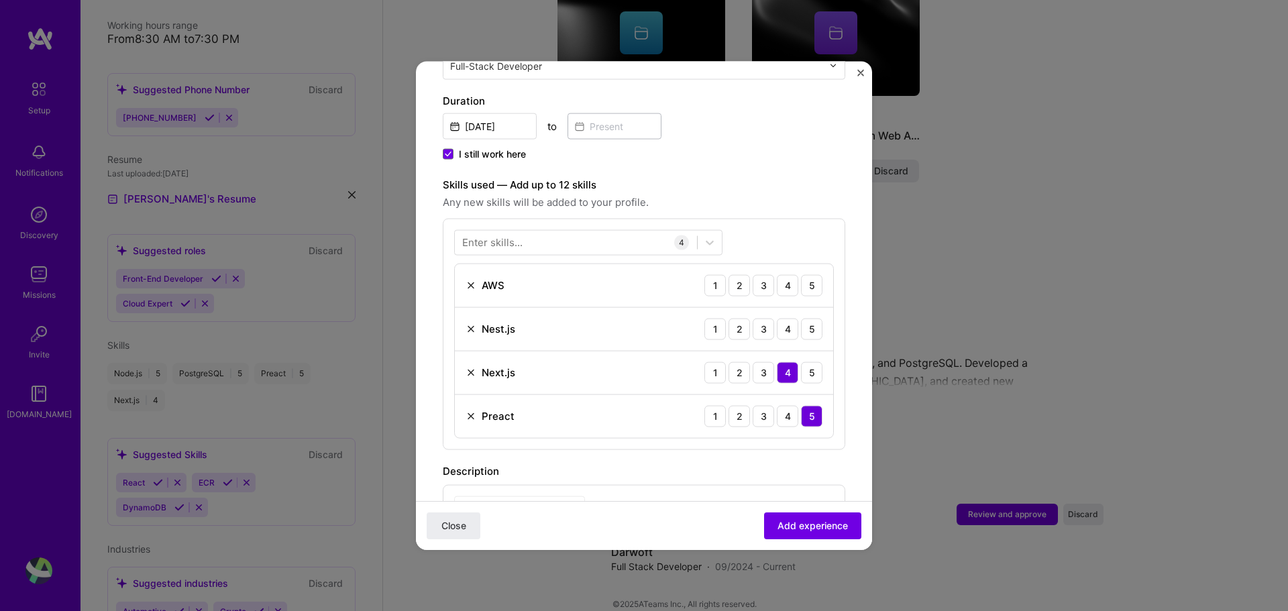
scroll to position [402, 0]
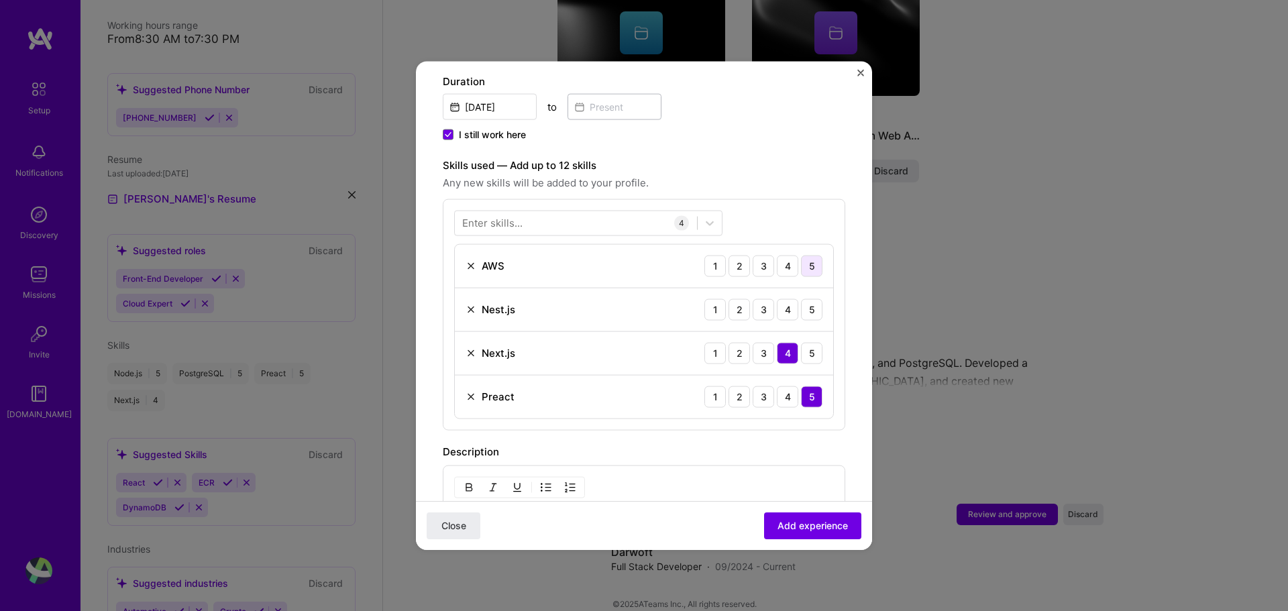
click at [803, 255] on div "5" at bounding box center [811, 265] width 21 height 21
click at [807, 298] on div "5" at bounding box center [811, 308] width 21 height 21
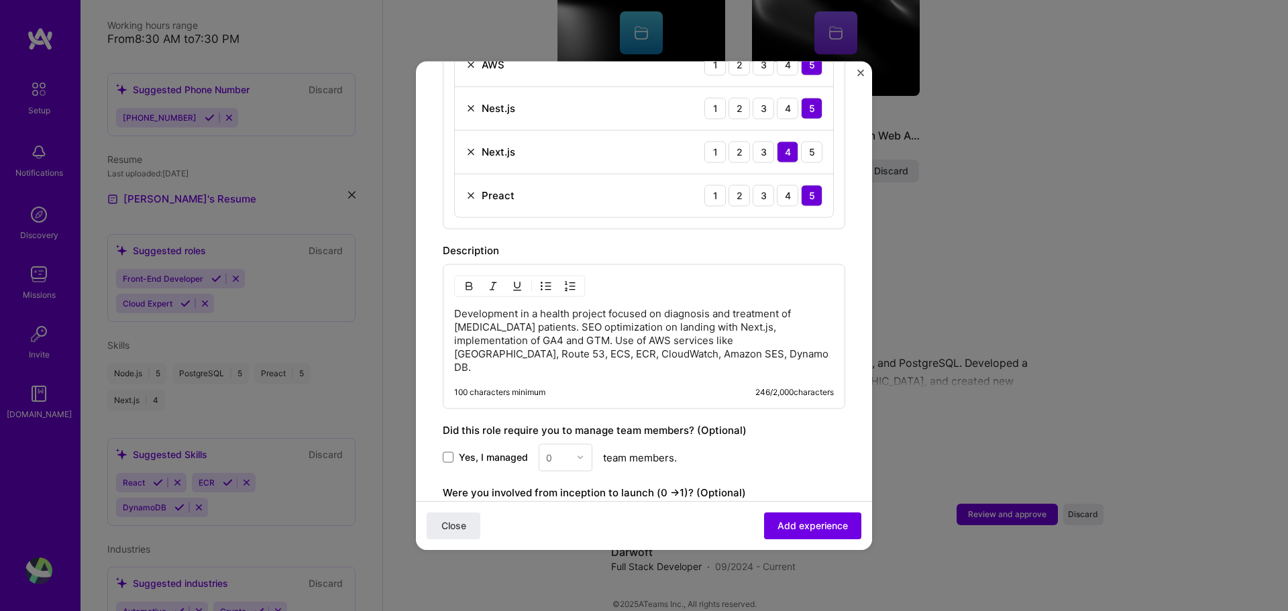
scroll to position [725, 0]
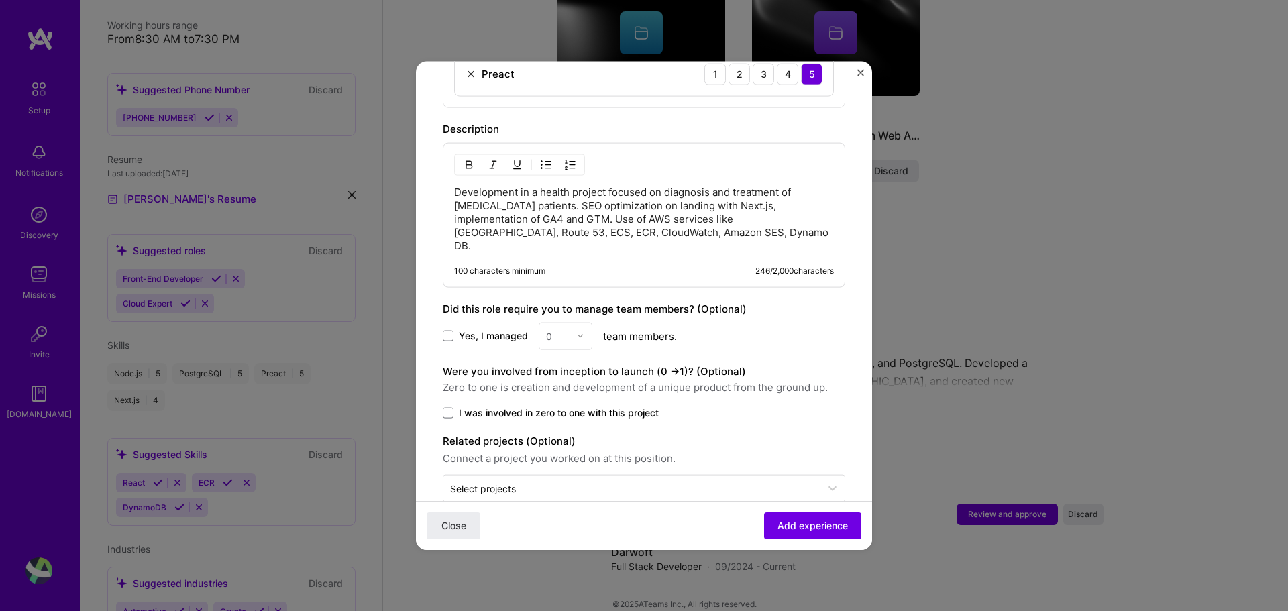
click at [570, 322] on div "0" at bounding box center [566, 335] width 54 height 27
drag, startPoint x: 588, startPoint y: 308, endPoint x: 568, endPoint y: 309, distance: 19.5
click at [574, 322] on div "0" at bounding box center [566, 335] width 54 height 27
click at [568, 322] on div "0" at bounding box center [566, 335] width 54 height 27
click at [448, 331] on span at bounding box center [448, 336] width 11 height 11
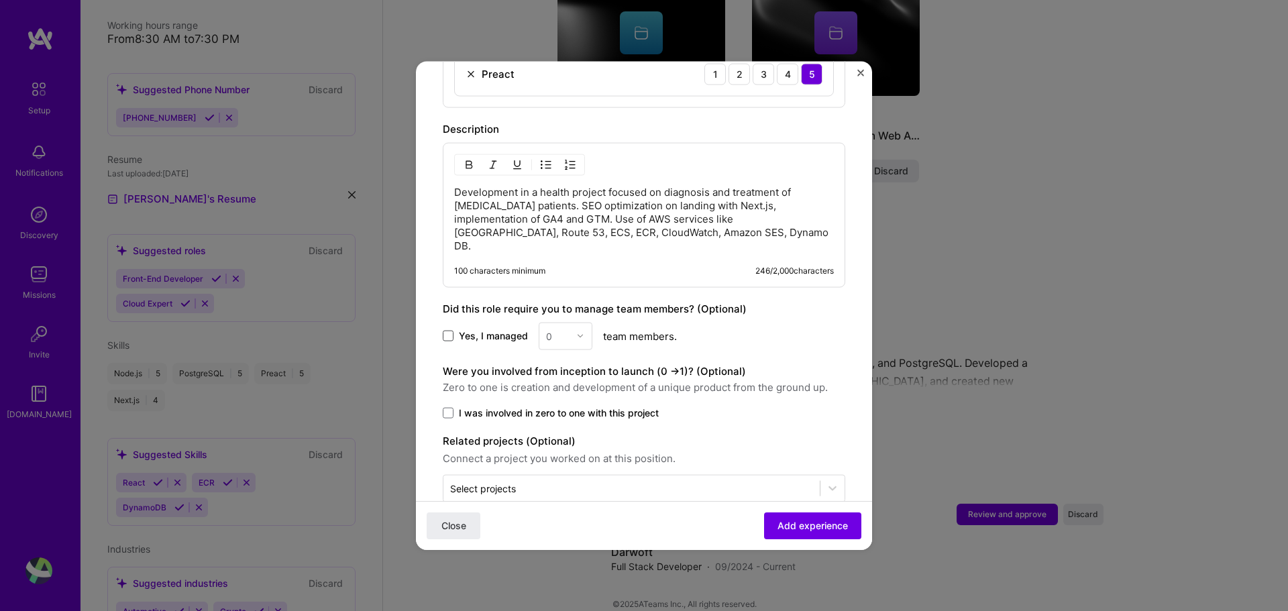
click at [0, 0] on input "Yes, I managed" at bounding box center [0, 0] width 0 height 0
click at [573, 323] on div "0" at bounding box center [557, 336] width 37 height 26
click at [563, 384] on div "2" at bounding box center [566, 396] width 46 height 25
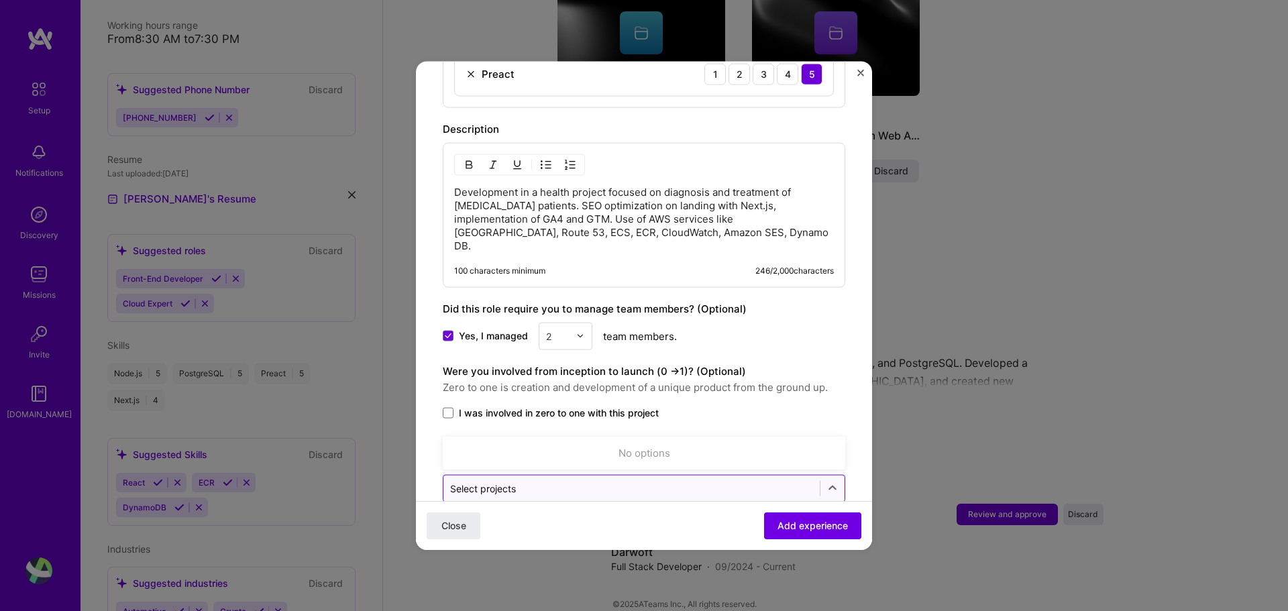
click at [669, 481] on input "text" at bounding box center [631, 488] width 363 height 14
click at [803, 522] on span "Add experience" at bounding box center [812, 525] width 70 height 13
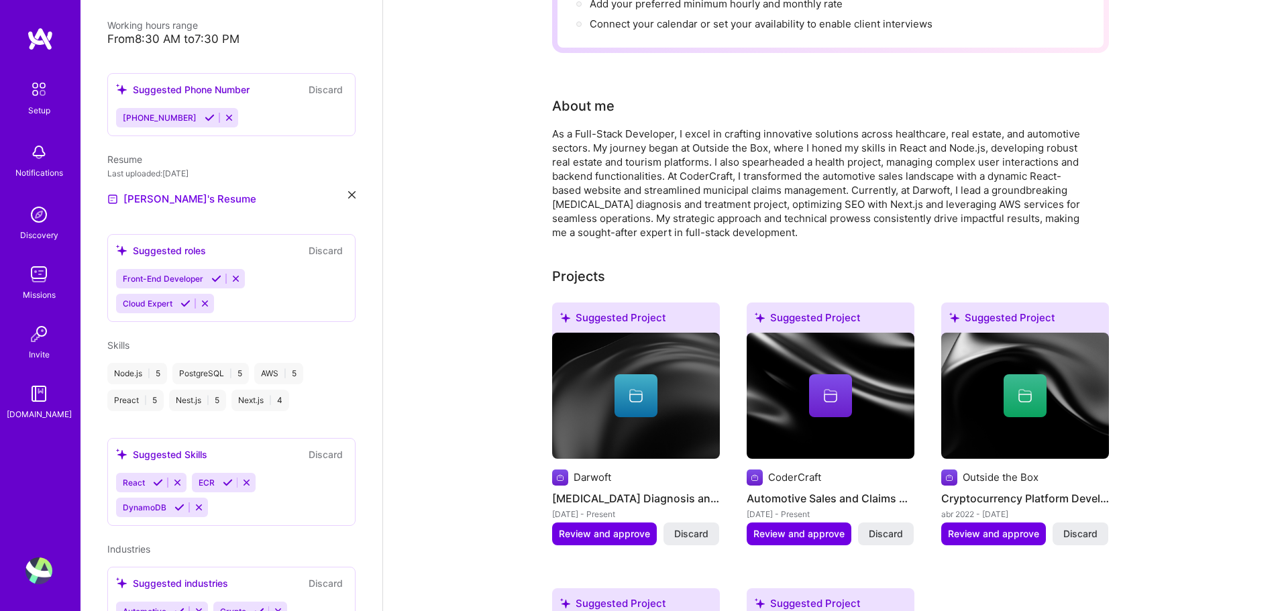
scroll to position [0, 0]
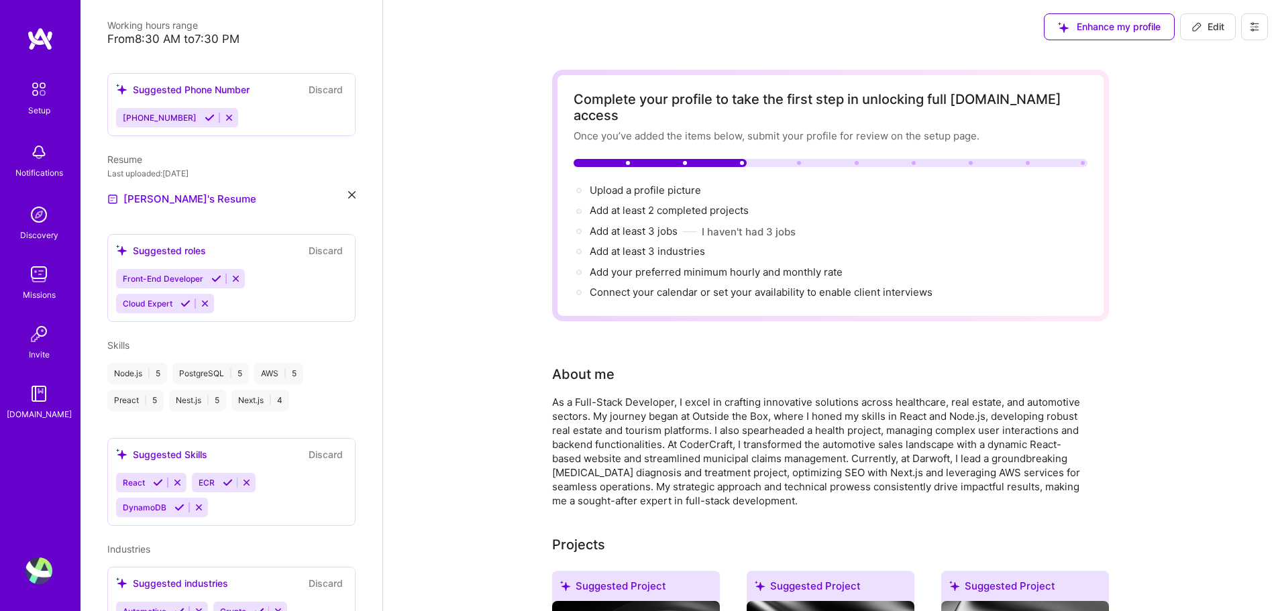
click at [35, 221] on img at bounding box center [38, 214] width 27 height 27
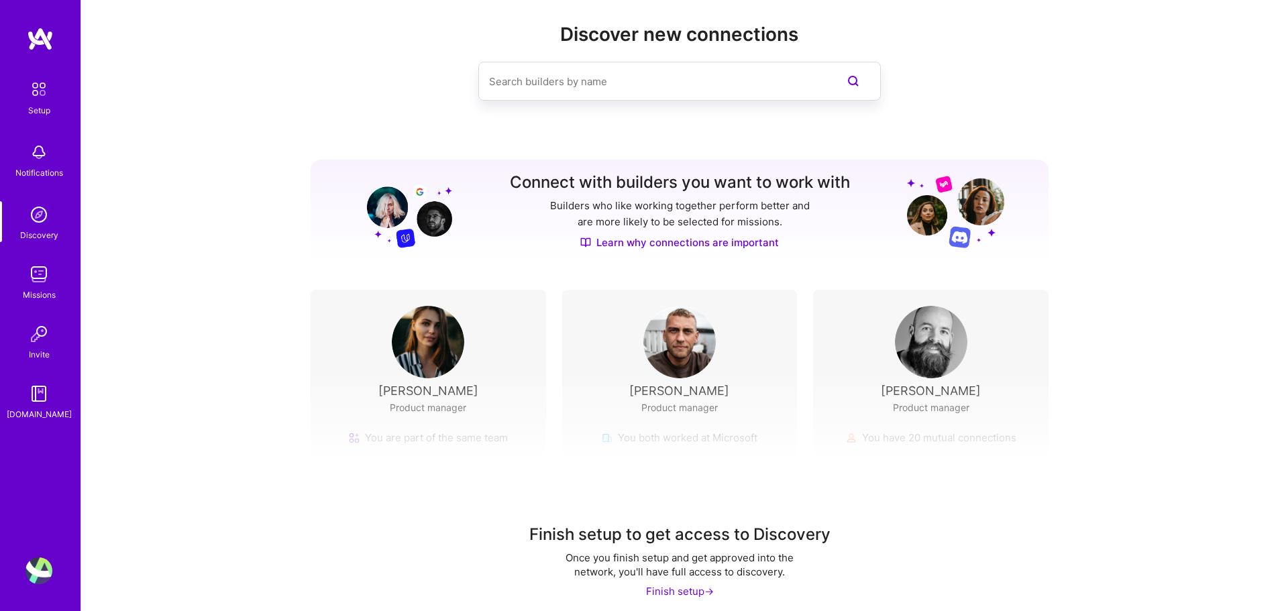
scroll to position [30, 0]
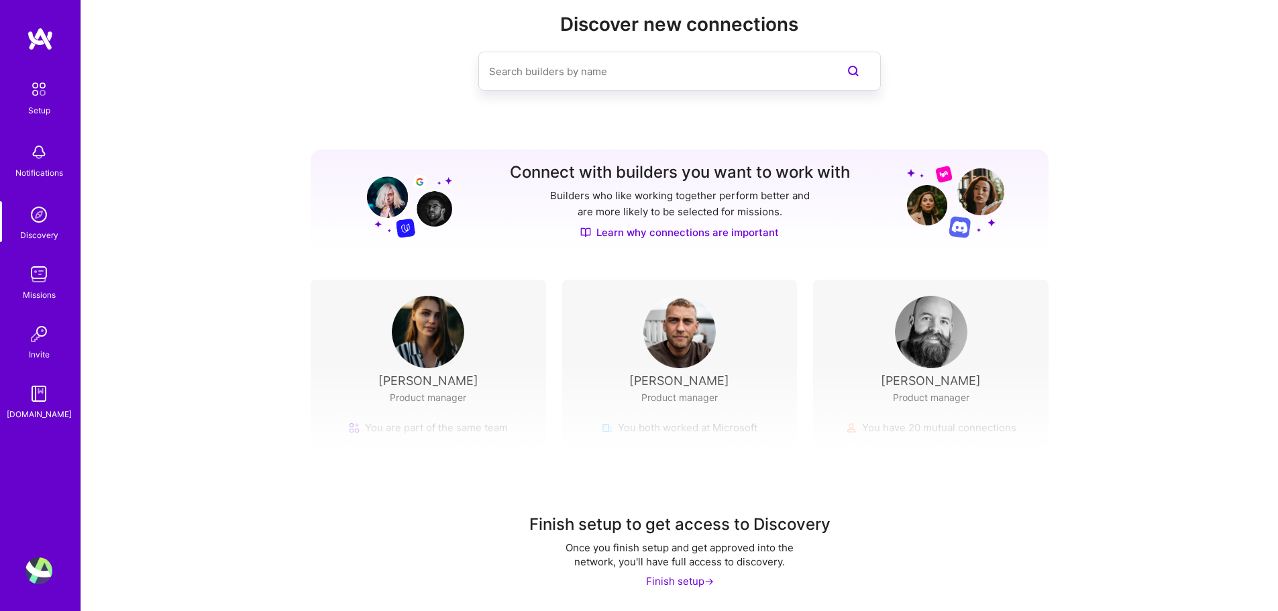
click at [42, 276] on img at bounding box center [38, 274] width 27 height 27
